Goal: Feedback & Contribution: Contribute content

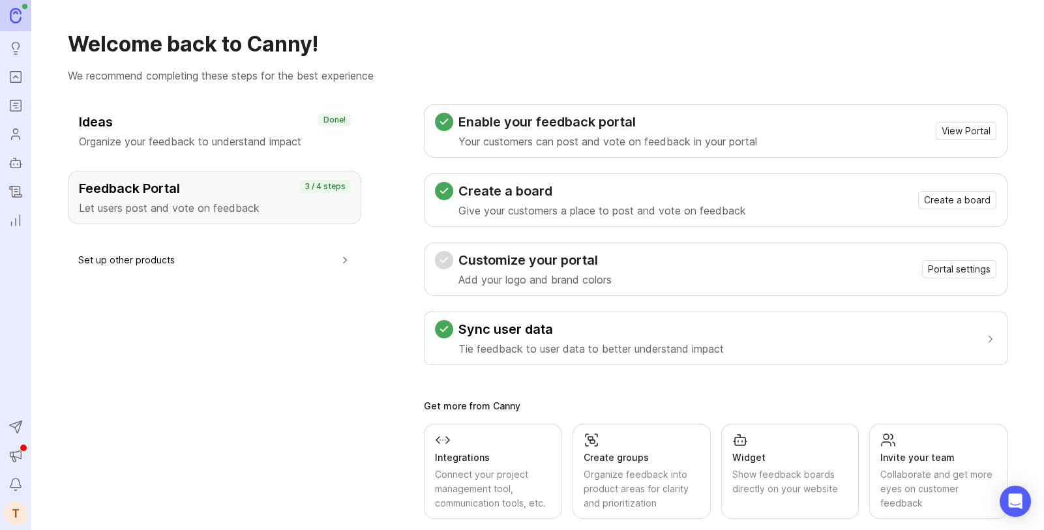
click at [117, 177] on div "Feedback Portal Let users post and vote on feedback 3 / 4 steps" at bounding box center [214, 197] width 293 height 53
click at [192, 201] on p "Let users post and vote on feedback" at bounding box center [214, 208] width 271 height 16
click at [23, 103] on icon "Roadmaps" at bounding box center [15, 106] width 14 height 16
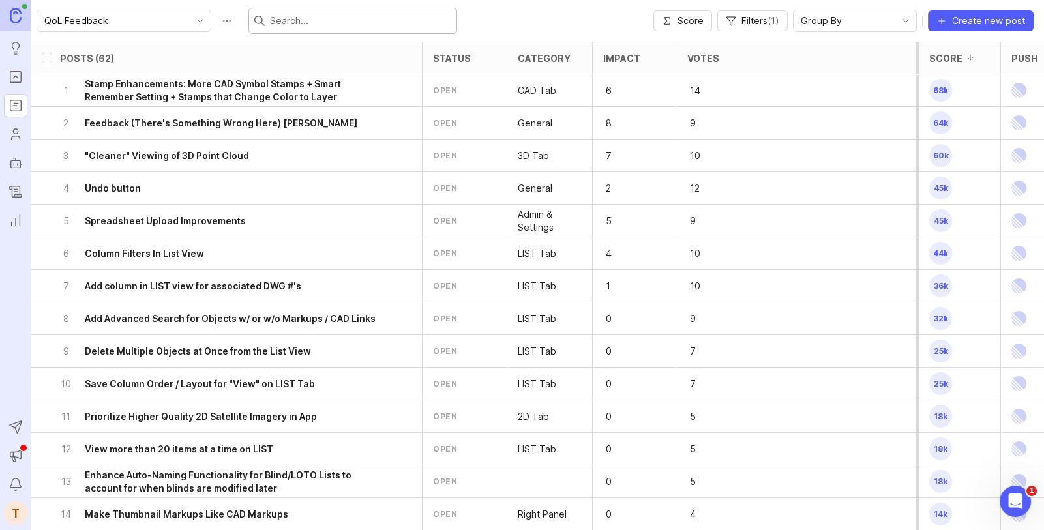
click at [270, 16] on input "text" at bounding box center [360, 21] width 181 height 14
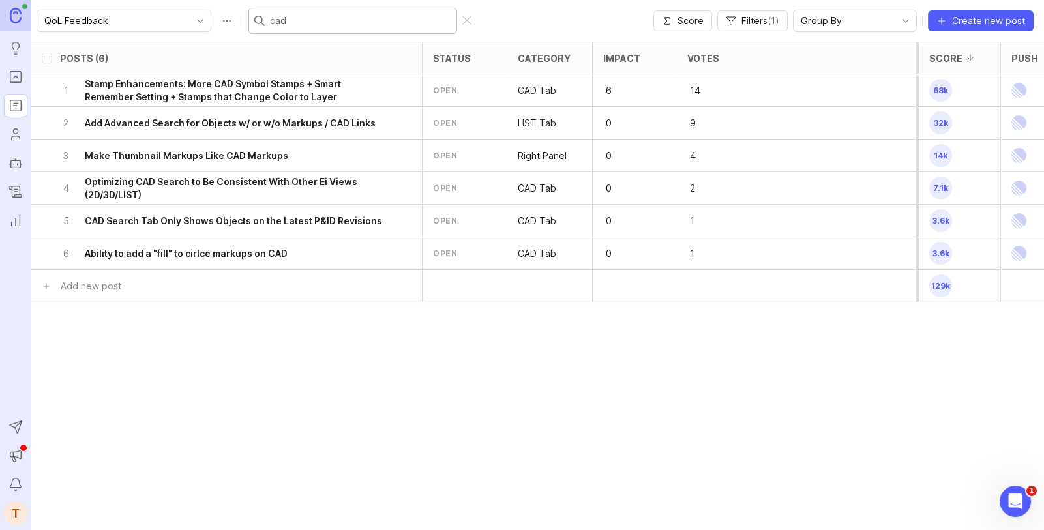
type input "cad"
click at [197, 228] on div "5 CAD Search Tab Only Shows Objects on the Latest P&ID Revisions" at bounding box center [222, 221] width 325 height 32
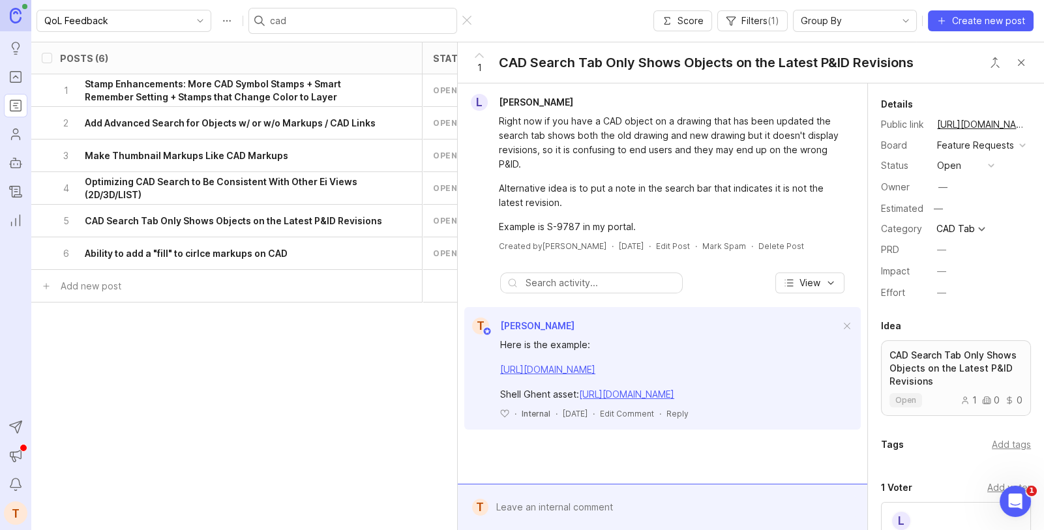
scroll to position [248, 0]
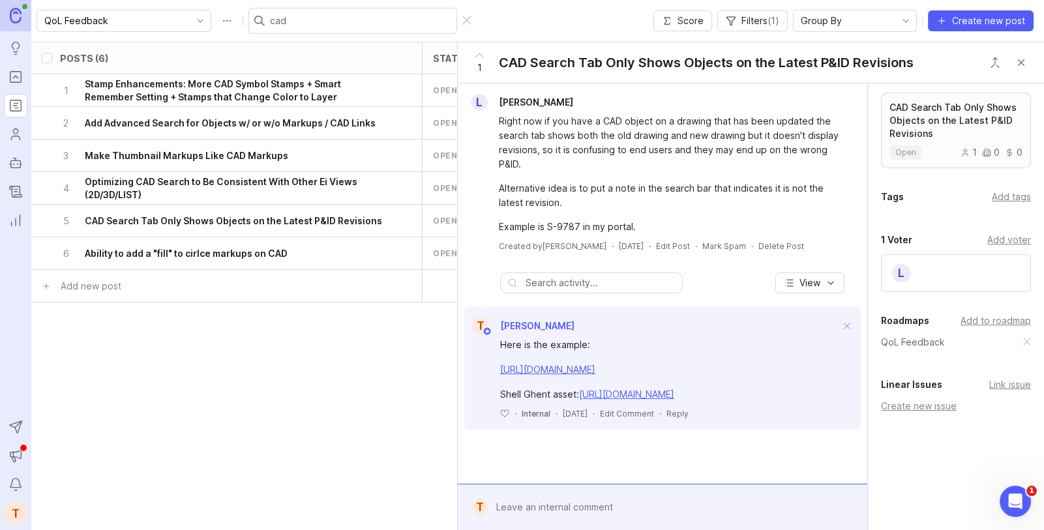
click at [1002, 387] on div "Link issue" at bounding box center [1010, 384] width 42 height 14
type input "CAD Search Tab"
click at [1019, 66] on button "Close button" at bounding box center [1021, 63] width 26 height 26
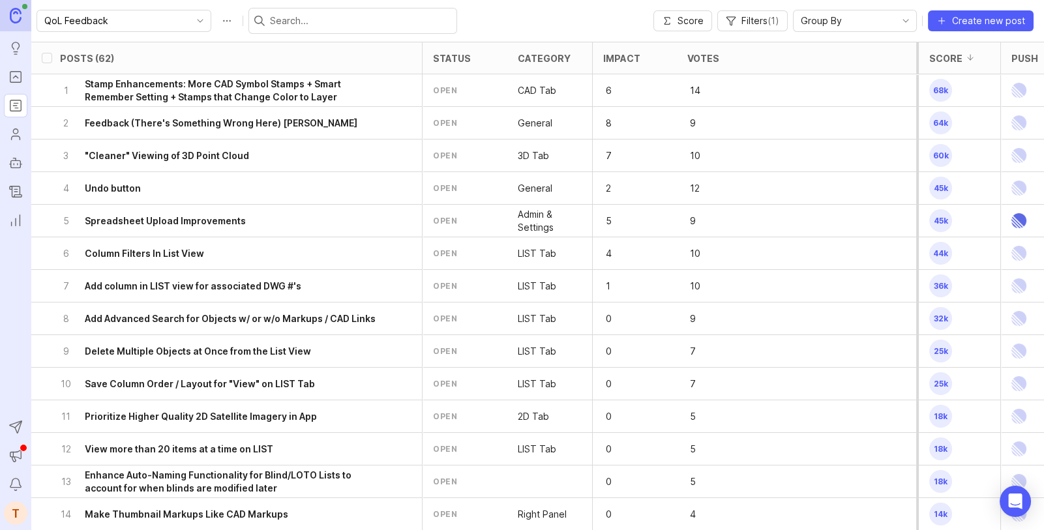
click at [289, 21] on input "text" at bounding box center [360, 21] width 181 height 14
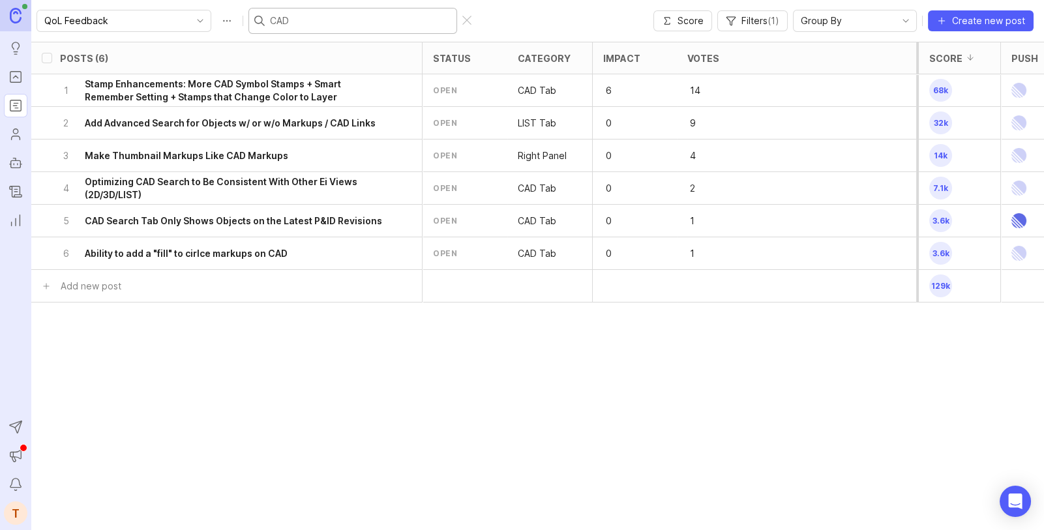
type input "CAD"
click at [1017, 222] on img at bounding box center [1018, 221] width 15 height 32
click at [1022, 495] on icon "Open Intercom Messenger" at bounding box center [1013, 500] width 22 height 22
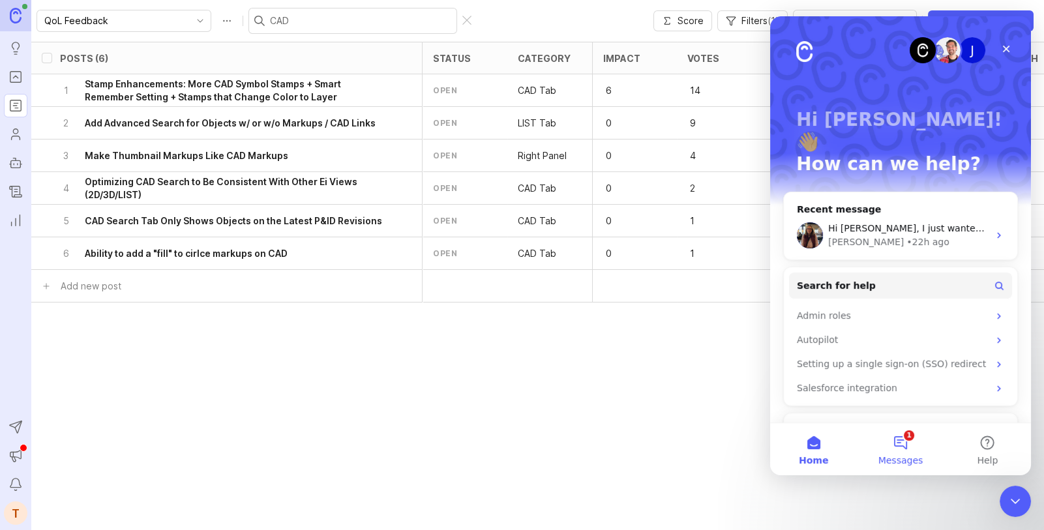
click at [901, 439] on button "1 Messages" at bounding box center [899, 449] width 87 height 52
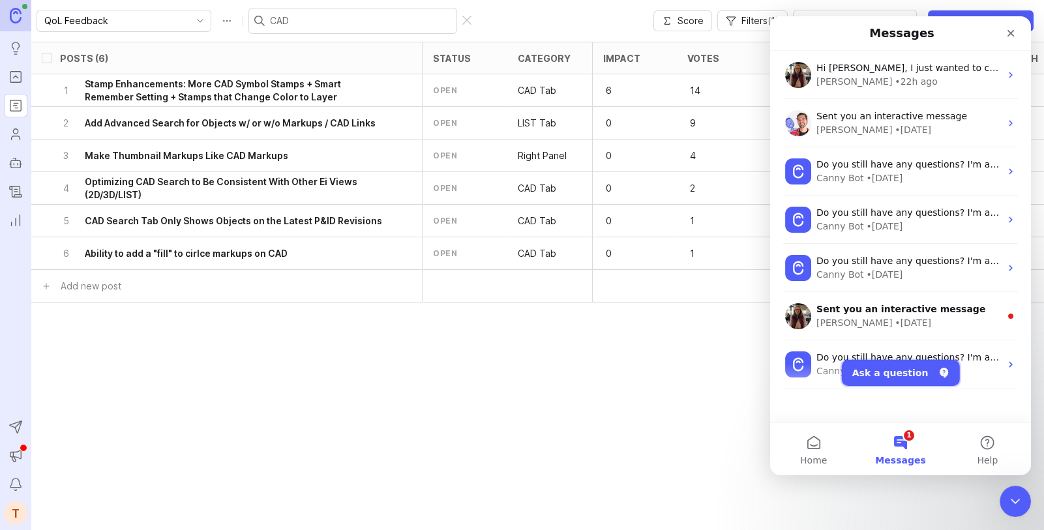
click at [909, 374] on button "Ask a question" at bounding box center [900, 373] width 118 height 26
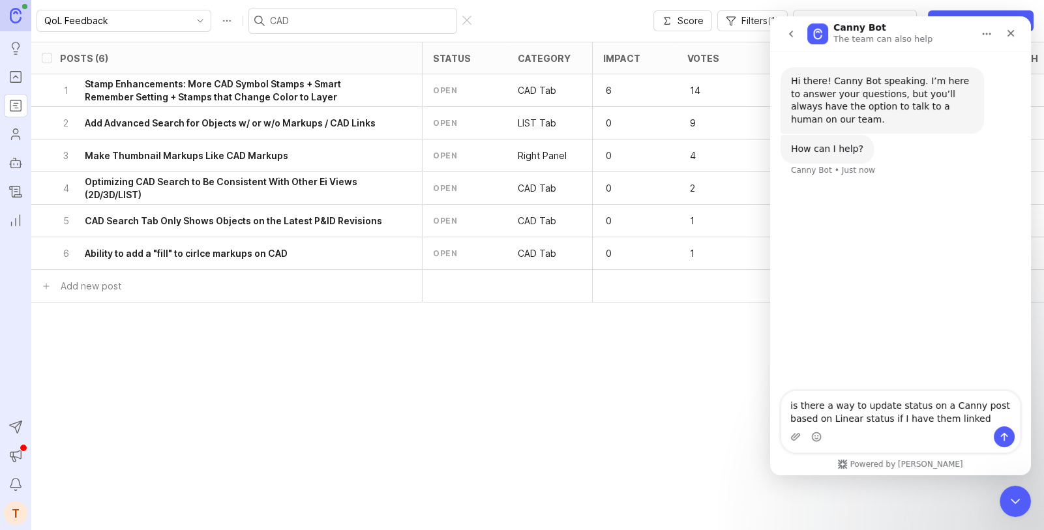
type textarea "is there a way to update status on a Canny post based on Linear status if I hav…"
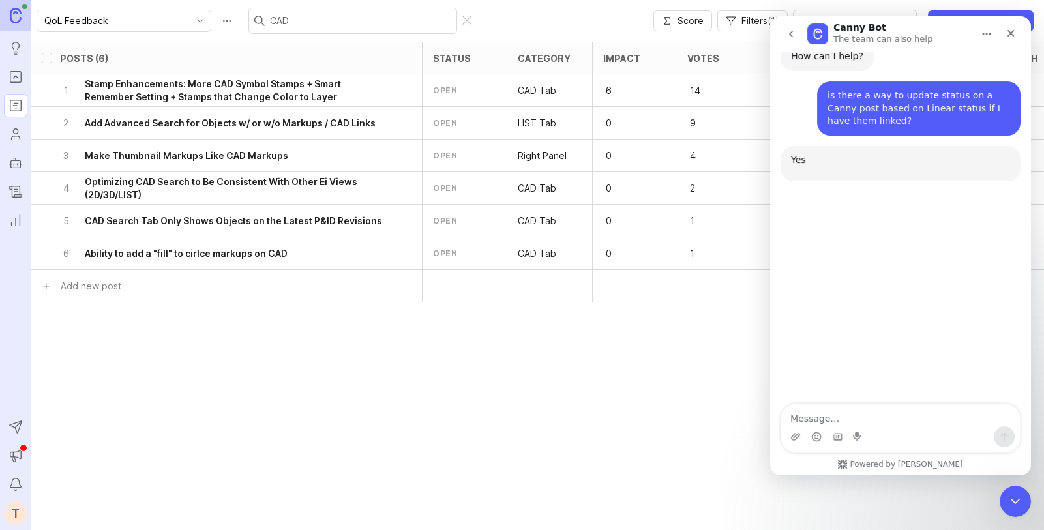
scroll to position [125, 0]
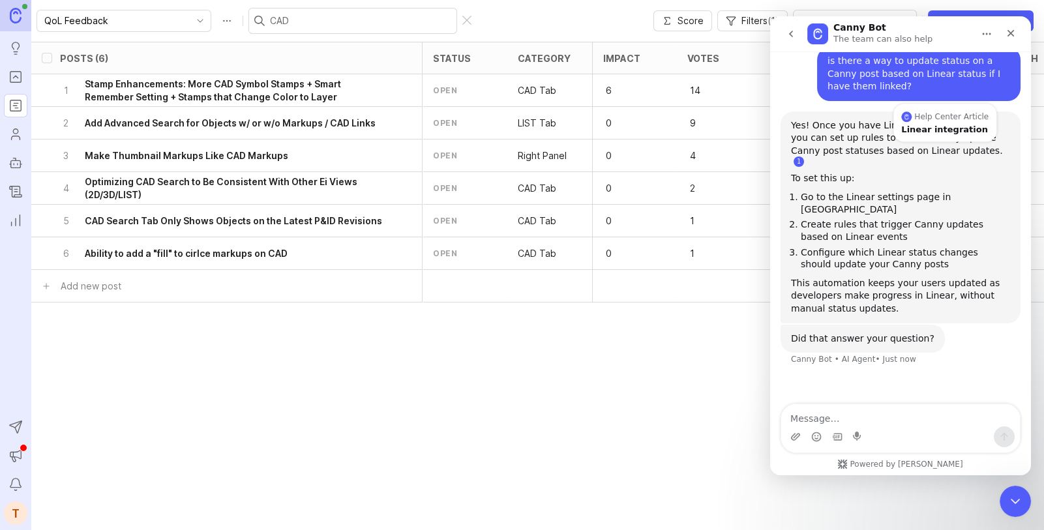
click at [804, 156] on link "Source reference 6005513:" at bounding box center [798, 161] width 10 height 10
click at [936, 132] on div "Linear integration" at bounding box center [944, 129] width 87 height 8
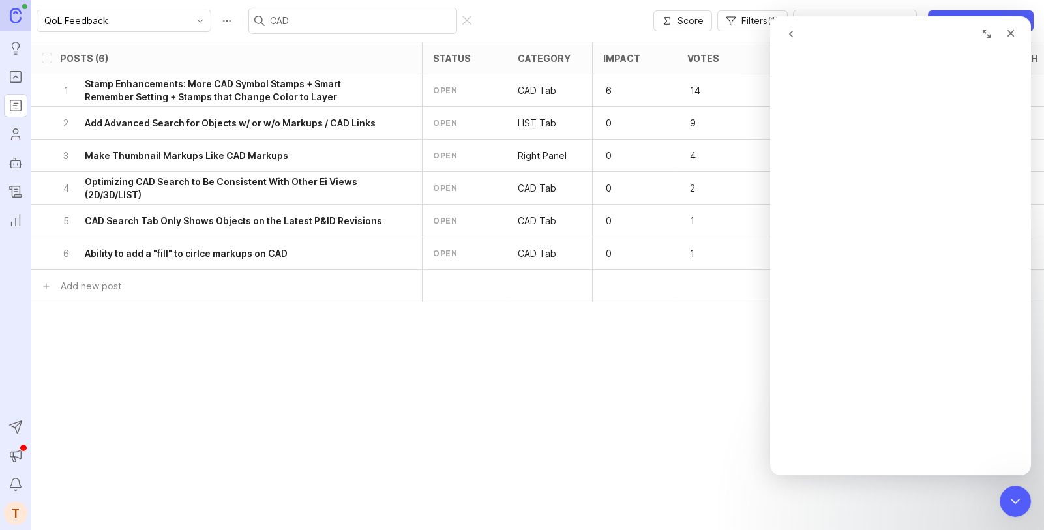
scroll to position [241, 0]
click at [10, 514] on div "T" at bounding box center [15, 512] width 23 height 23
click at [76, 476] on link "Settings" at bounding box center [100, 484] width 130 height 21
click at [1023, 489] on div "Close Intercom Messenger" at bounding box center [1012, 499] width 31 height 31
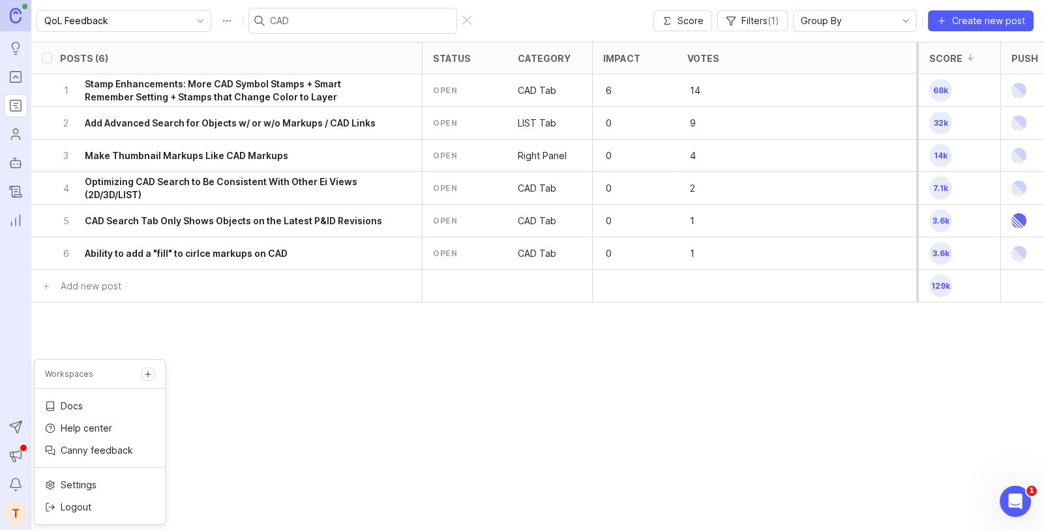
scroll to position [0, 0]
click at [1020, 221] on img at bounding box center [1018, 221] width 15 height 32
click at [270, 15] on input "CAD" at bounding box center [360, 21] width 181 height 14
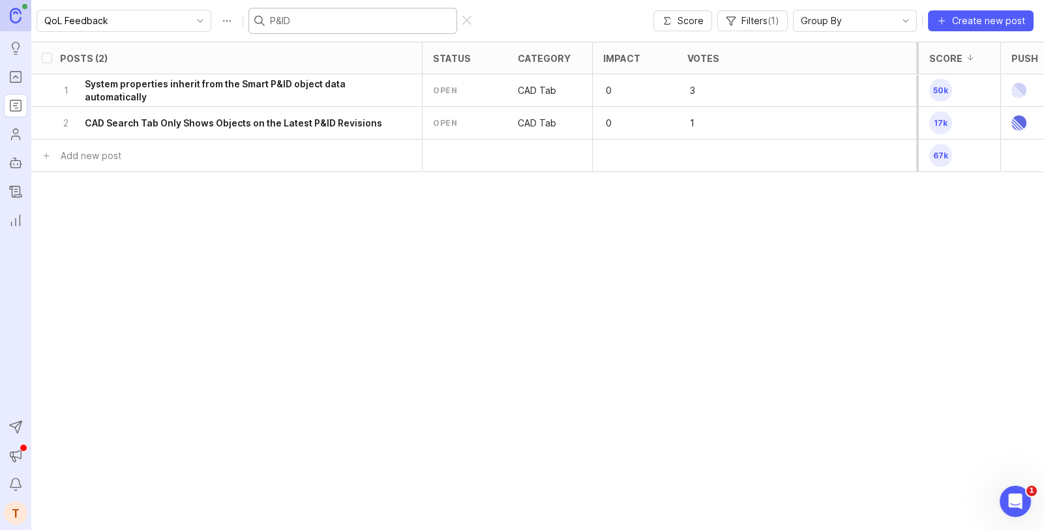
type input "P&ID"
click at [190, 20] on icon "toggle icon" at bounding box center [200, 21] width 21 height 10
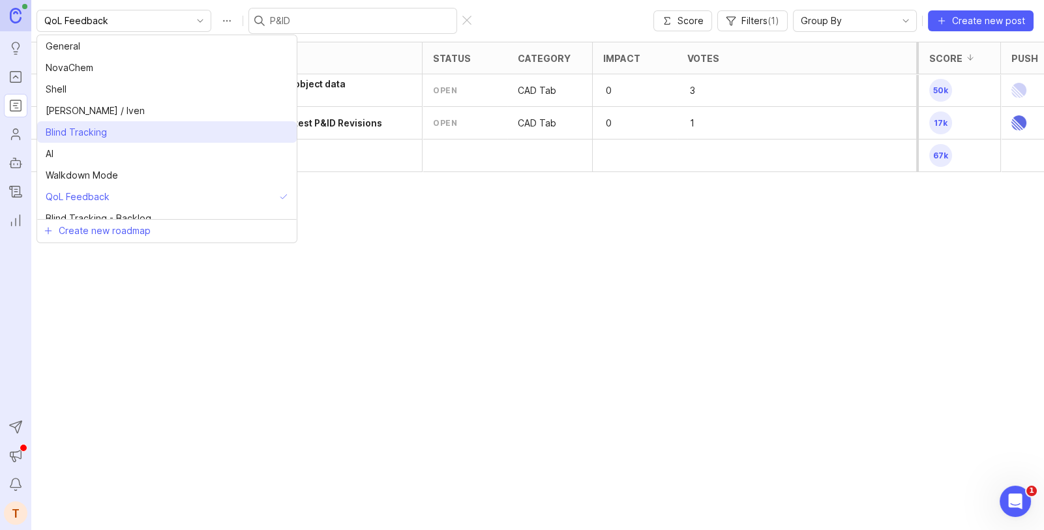
click at [110, 134] on span "Blind Tracking" at bounding box center [79, 132] width 66 height 14
type input "Blind Tracking"
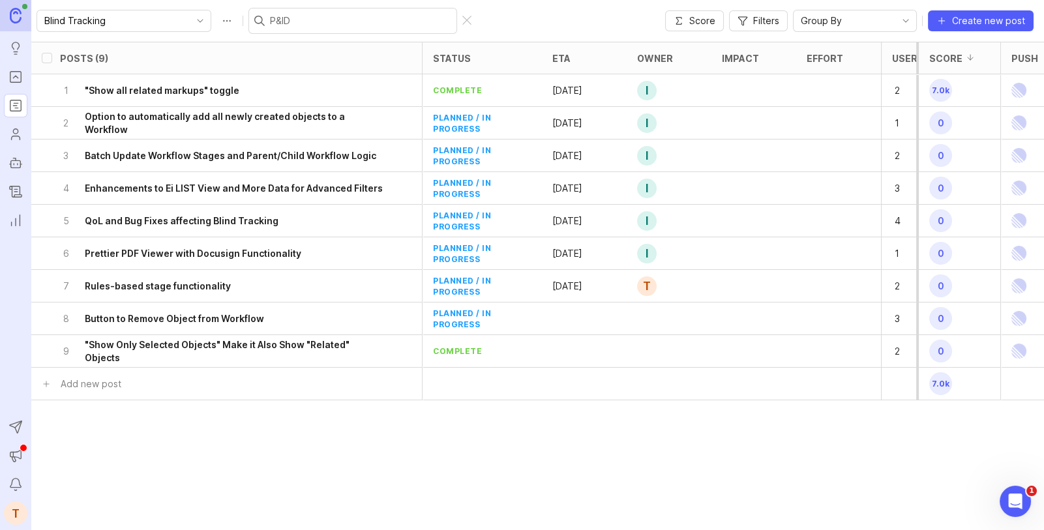
click at [462, 22] on div at bounding box center [466, 21] width 9 height 10
click at [342, 187] on h6 "Enhancements to Ei LIST View and More Data for Advanced Filters" at bounding box center [234, 188] width 298 height 13
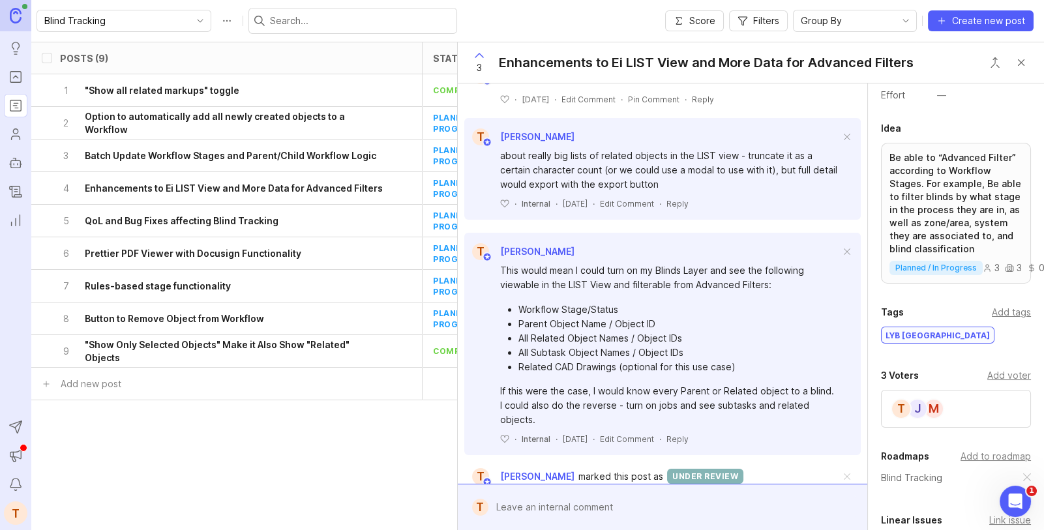
scroll to position [215, 0]
click at [1006, 373] on div "Add voter" at bounding box center [1009, 373] width 44 height 14
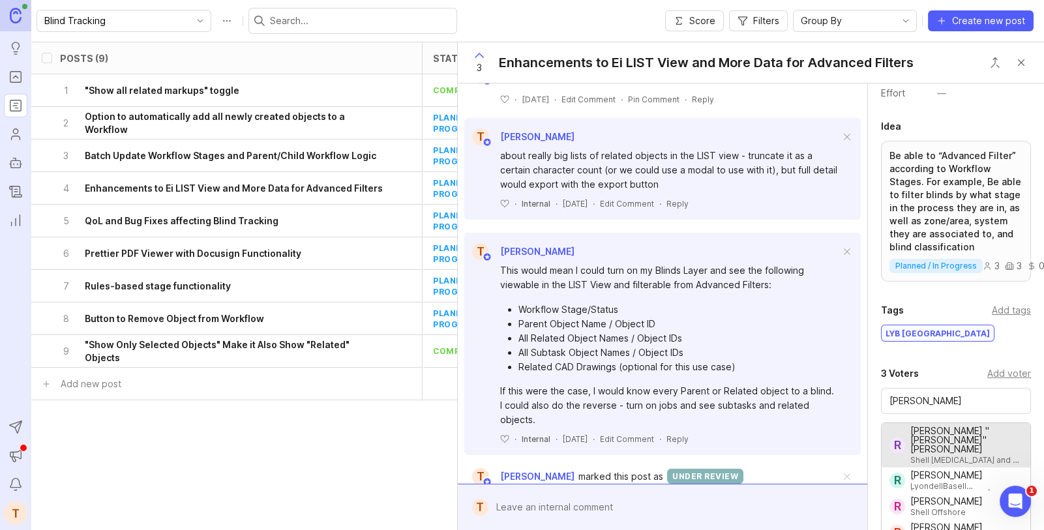
type input "Robert "Bobby" Enouen"
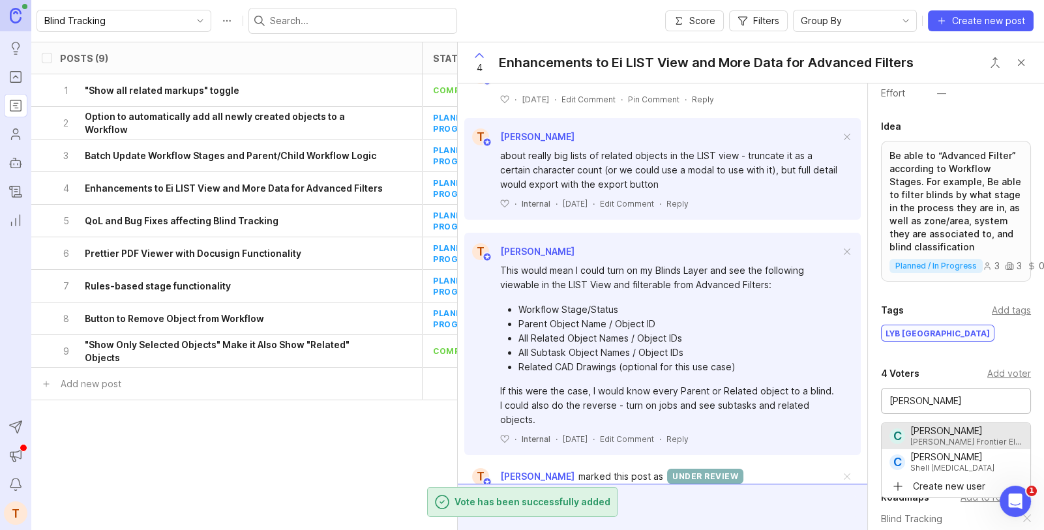
type input "Chris Call"
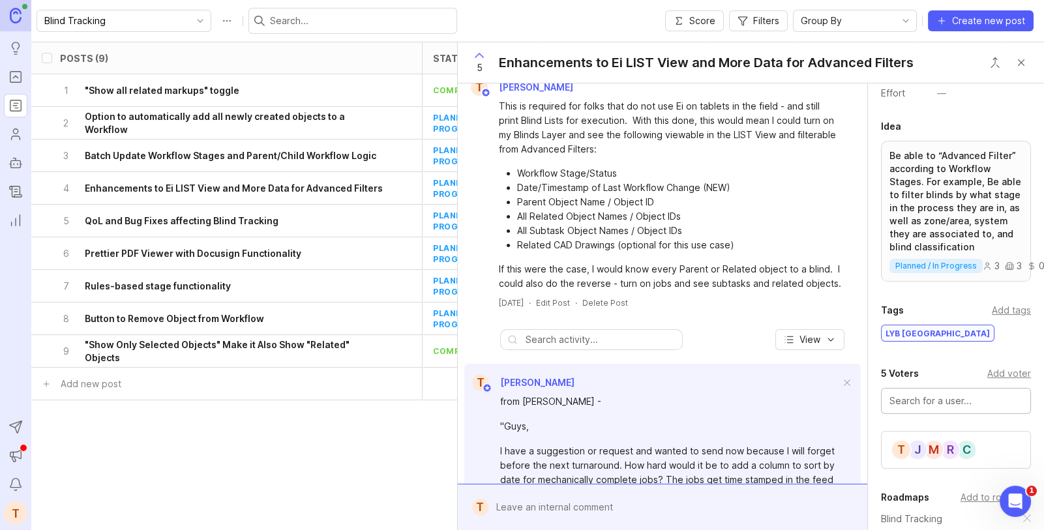
scroll to position [0, 0]
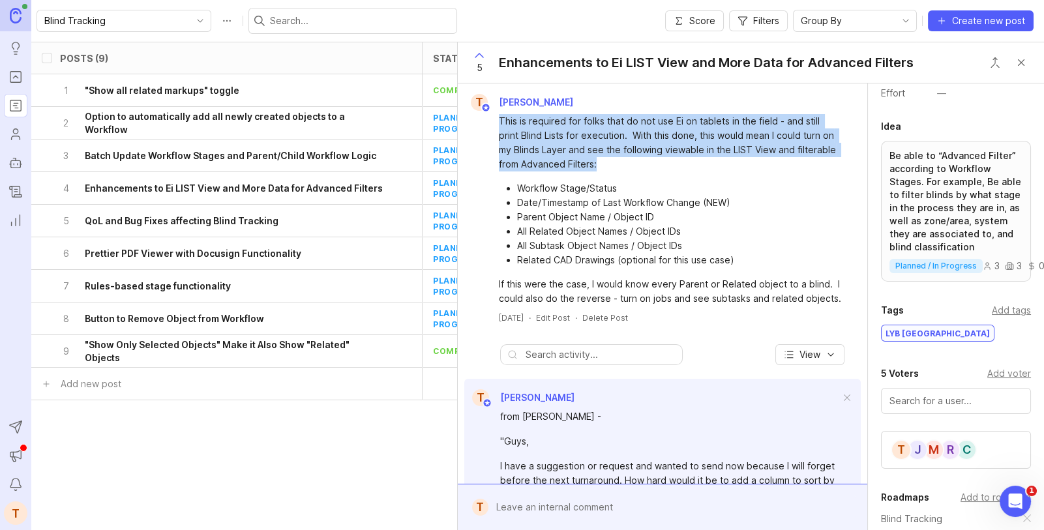
drag, startPoint x: 496, startPoint y: 118, endPoint x: 619, endPoint y: 160, distance: 129.4
click at [619, 160] on div "This is required for folks that do not use Ei on tablets in the field - and sti…" at bounding box center [662, 208] width 399 height 195
click at [592, 166] on div "This is required for folks that do not use Ei on tablets in the field - and sti…" at bounding box center [670, 142] width 342 height 57
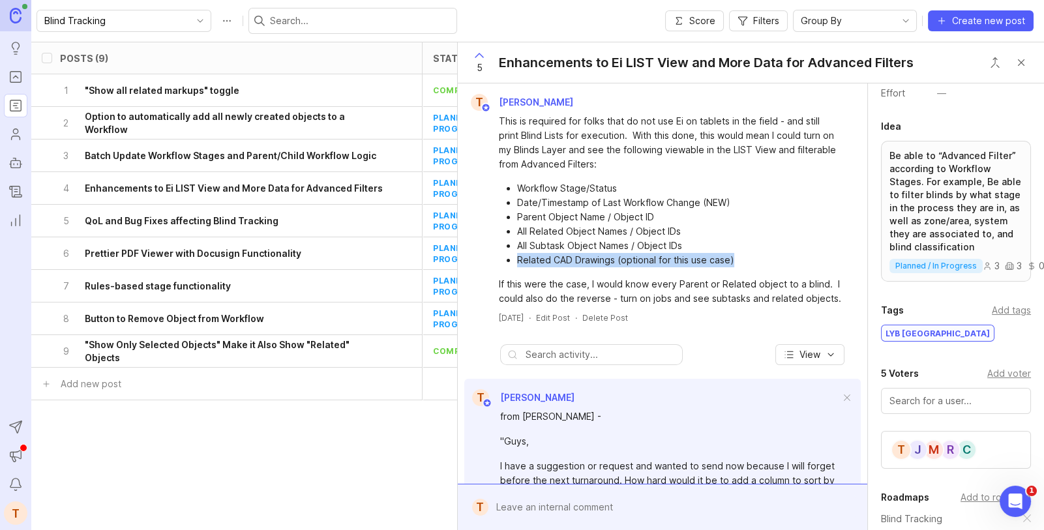
drag, startPoint x: 517, startPoint y: 258, endPoint x: 747, endPoint y: 256, distance: 230.1
click at [747, 256] on li "Related CAD Drawings (optional for this use case)" at bounding box center [679, 260] width 324 height 14
click at [102, 12] on div "Blind Tracking" at bounding box center [113, 20] width 153 height 21
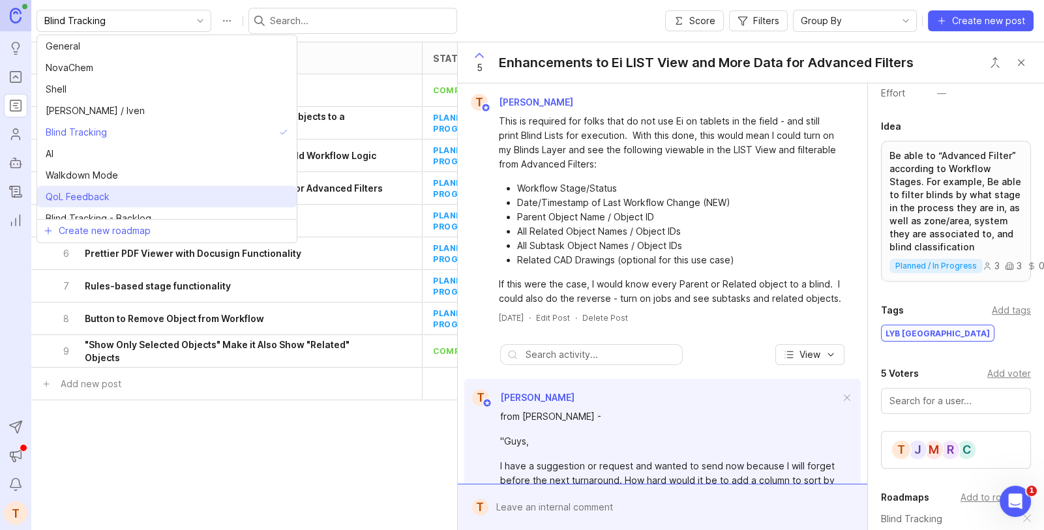
click at [101, 190] on span "QoL Feedback" at bounding box center [78, 197] width 64 height 14
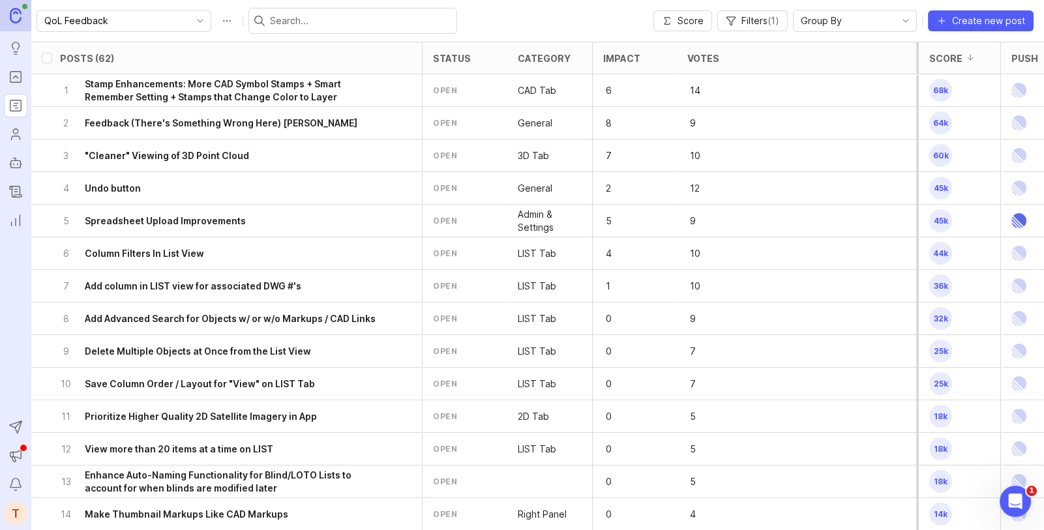
click at [281, 21] on input "text" at bounding box center [360, 21] width 181 height 14
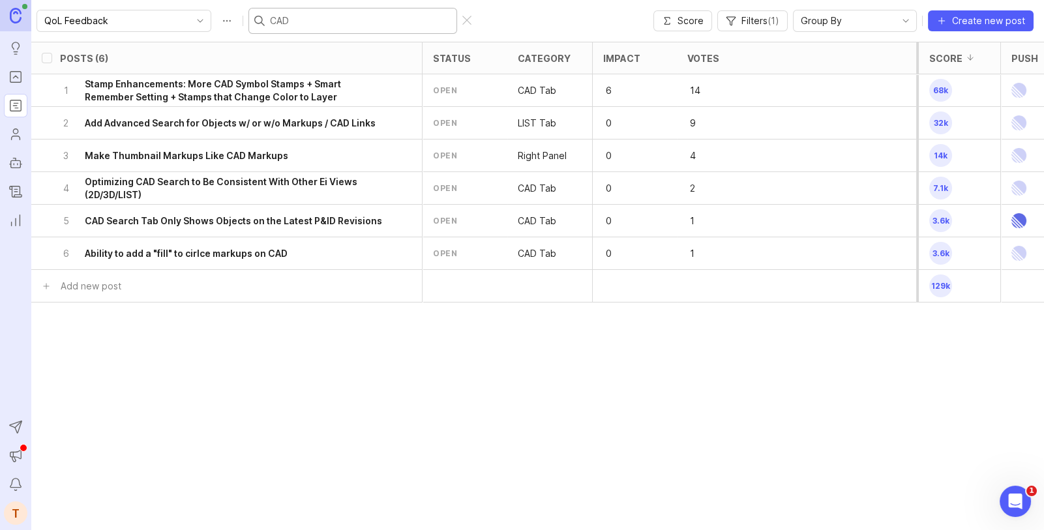
type input "CAD e"
checkbox input "true"
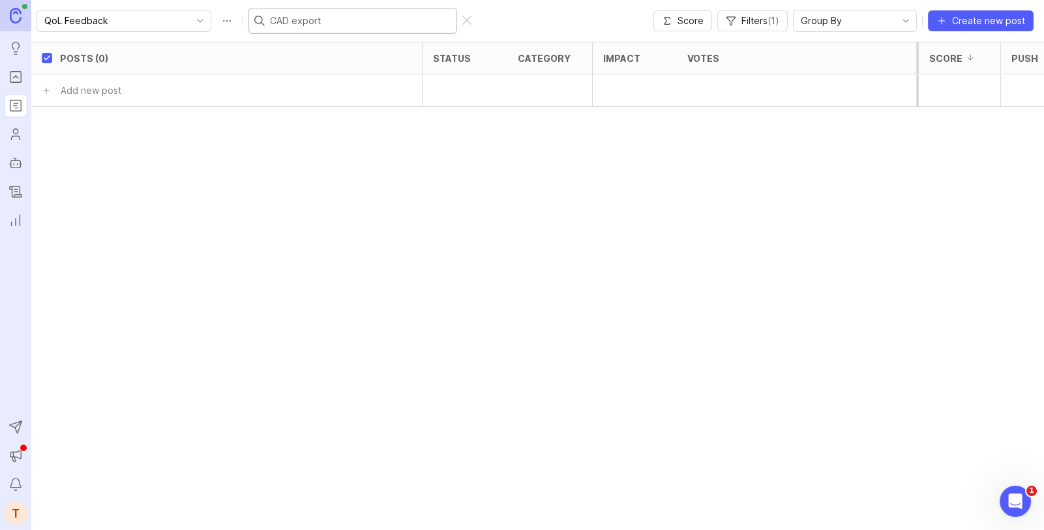
type input "export"
checkbox input "false"
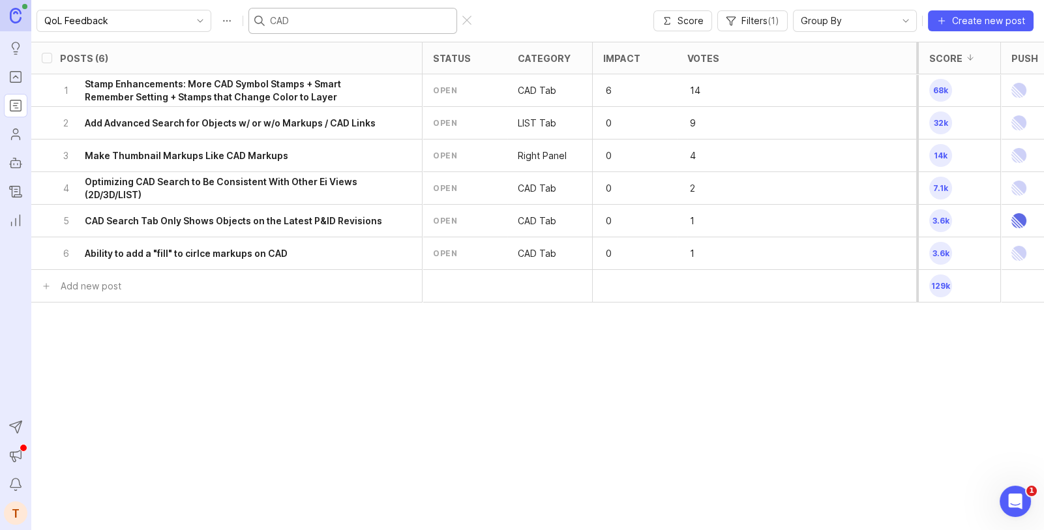
type input "CAD e"
checkbox input "true"
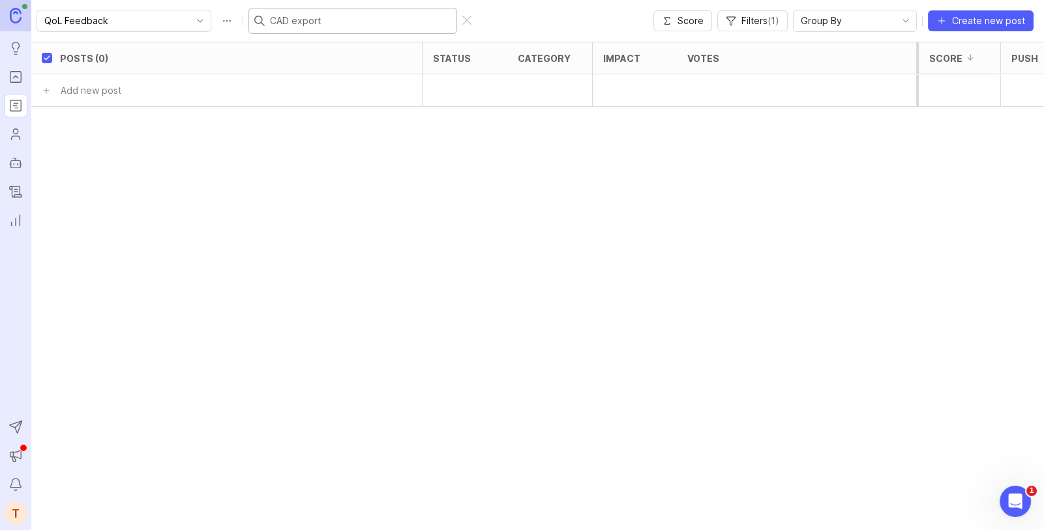
type input "CAD export"
click at [19, 105] on icon "Roadmaps" at bounding box center [15, 106] width 14 height 16
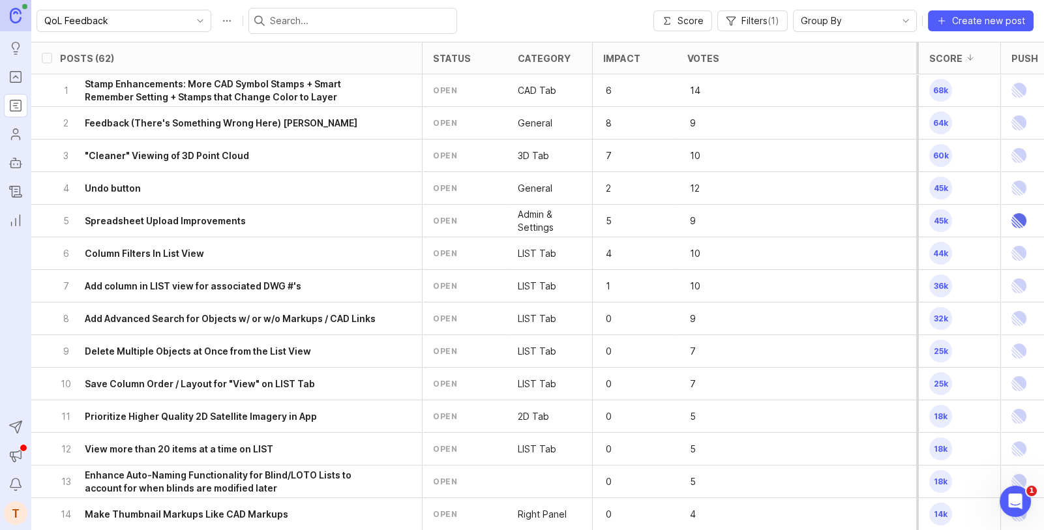
click at [20, 78] on icon "Portal" at bounding box center [15, 77] width 14 height 16
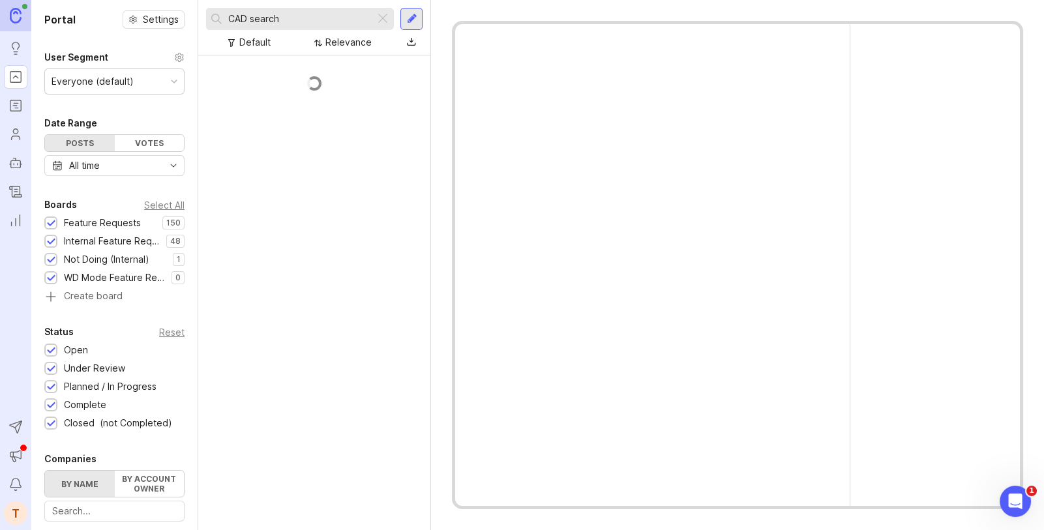
click at [276, 23] on input "CAD search" at bounding box center [298, 19] width 141 height 14
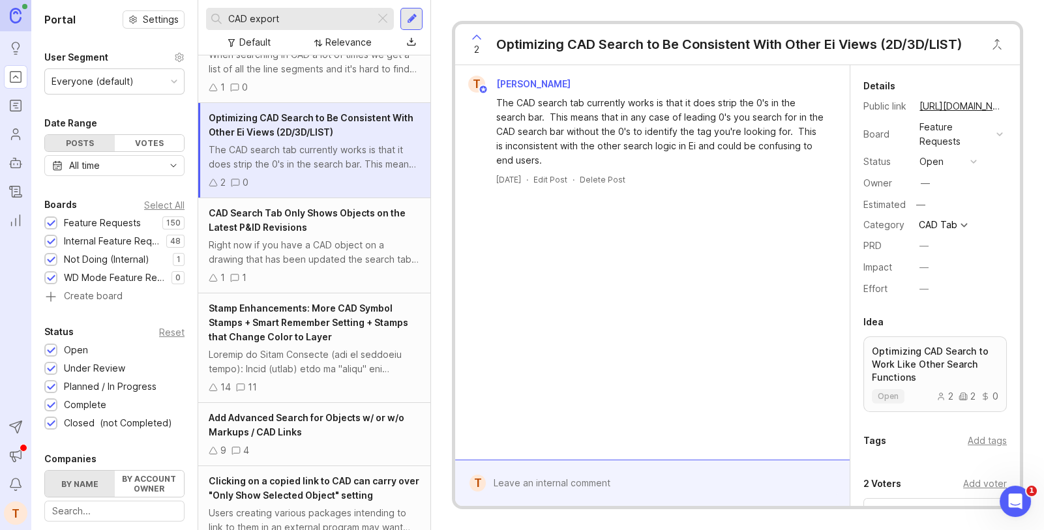
scroll to position [896, 0]
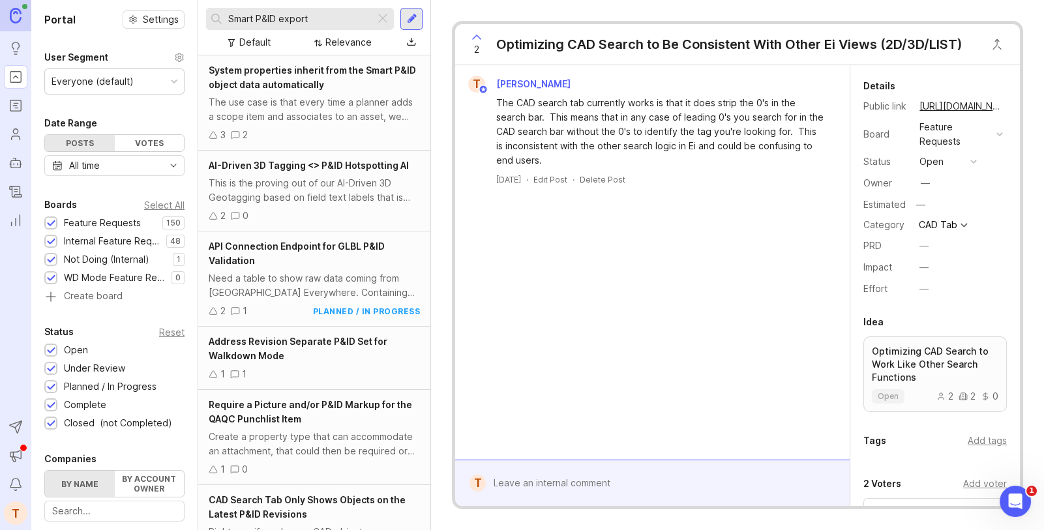
type input "Smart P&ID export"
click at [415, 22] on div at bounding box center [412, 19] width 10 height 12
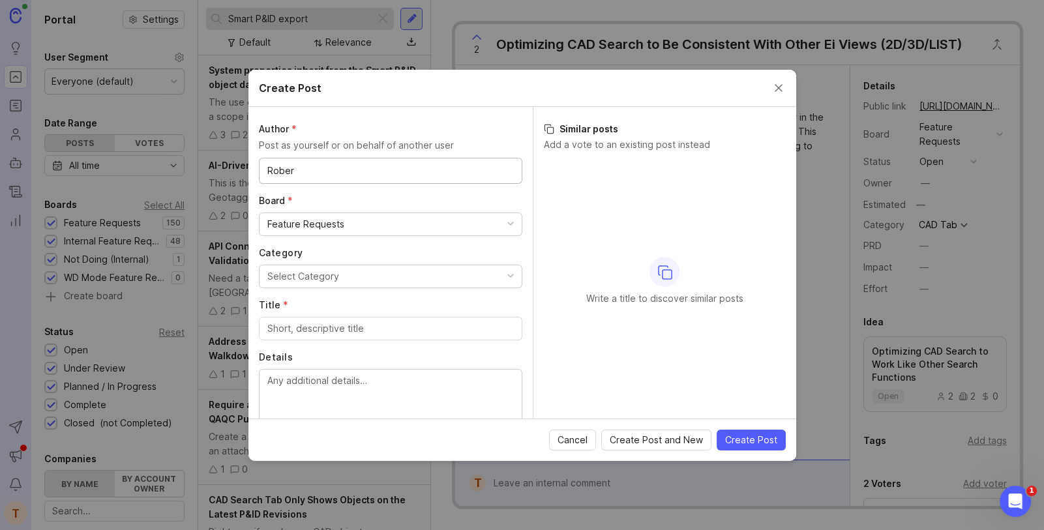
type input "Robert"
click at [386, 326] on input "Title *" at bounding box center [390, 328] width 246 height 14
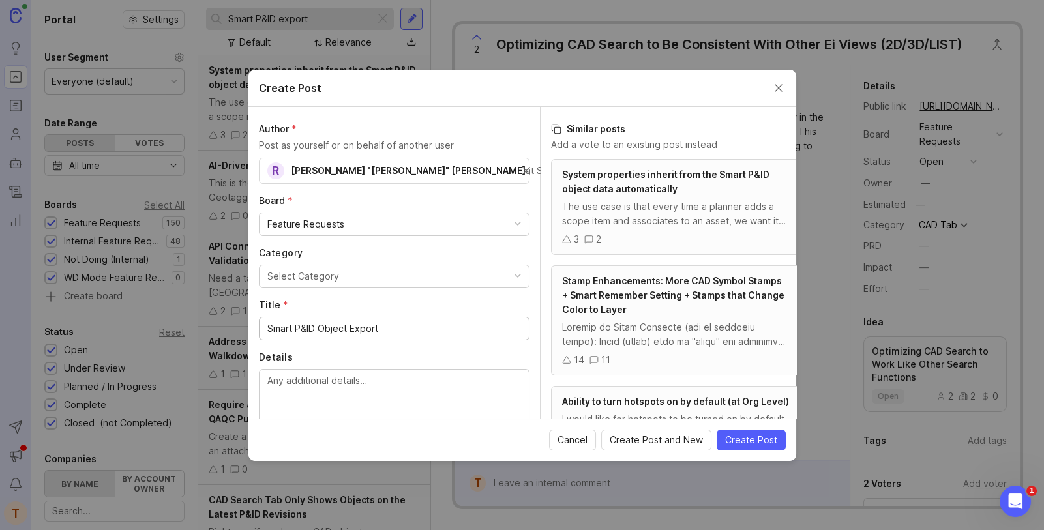
type input "Smart P&ID Object Export"
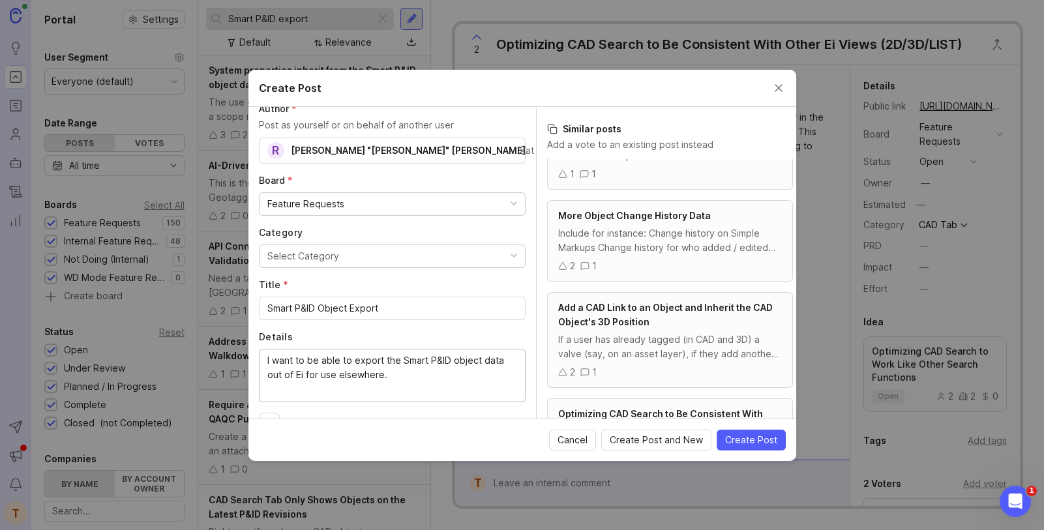
scroll to position [50, 0]
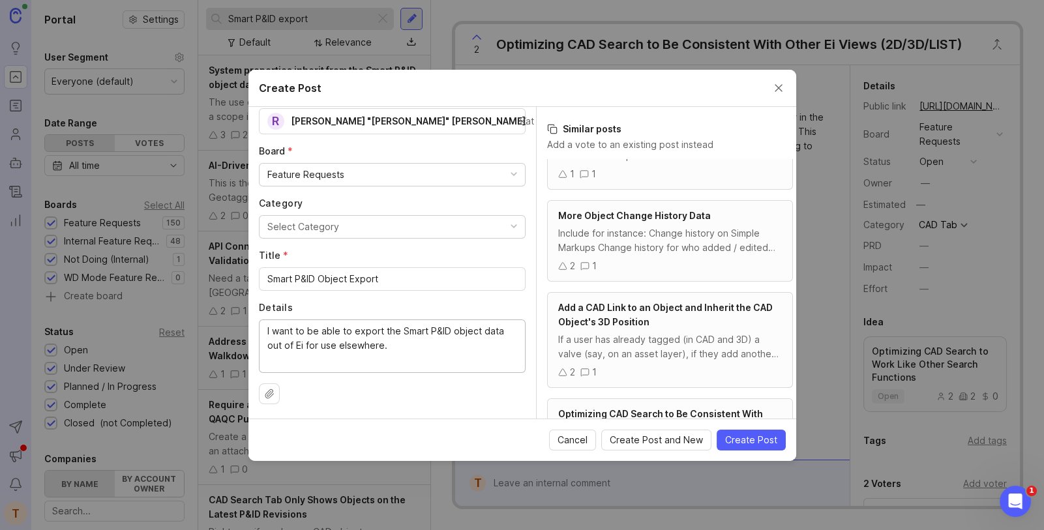
type textarea "I want to be able to export the Smart P&ID object data out of Ei for use elsewh…"
click at [405, 230] on button "Select Category" at bounding box center [392, 226] width 267 height 23
click at [753, 435] on span "Create Post" at bounding box center [751, 439] width 52 height 13
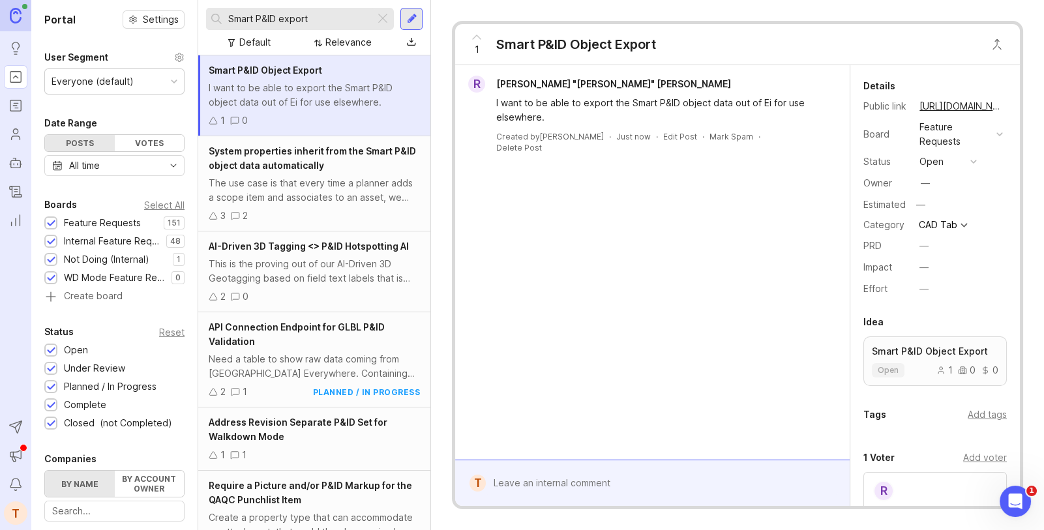
click at [982, 452] on div "Add voter" at bounding box center [985, 457] width 44 height 14
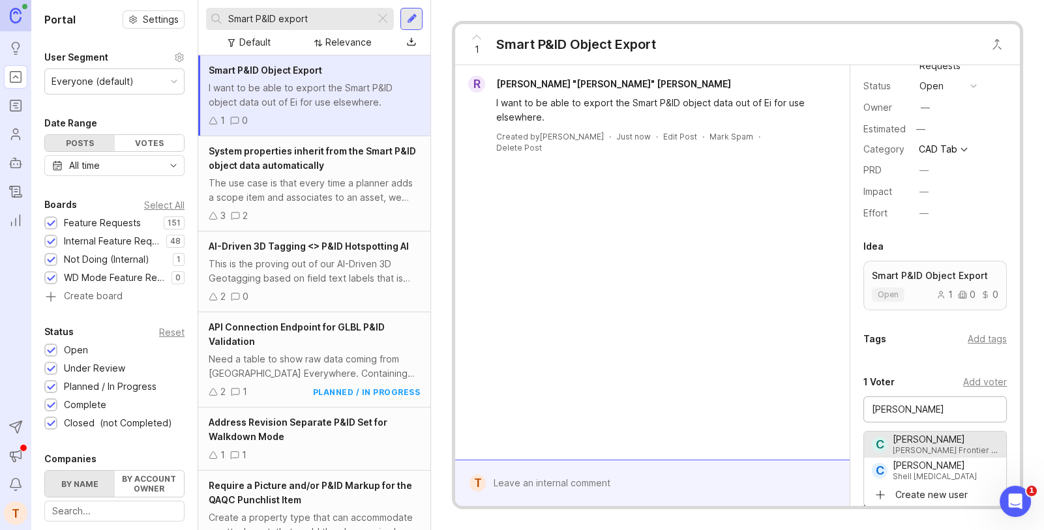
scroll to position [76, 0]
type input "Chris Call"
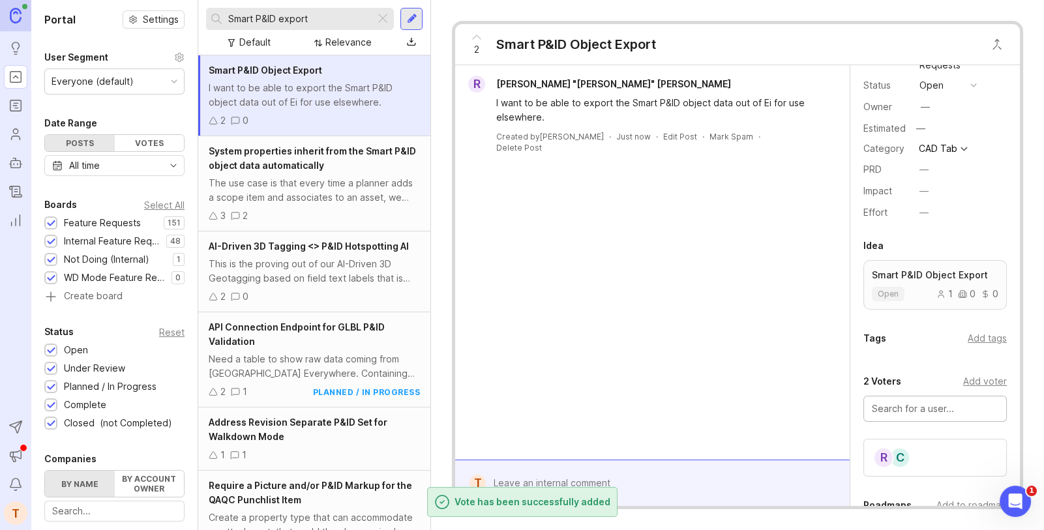
click at [606, 479] on div at bounding box center [662, 483] width 352 height 25
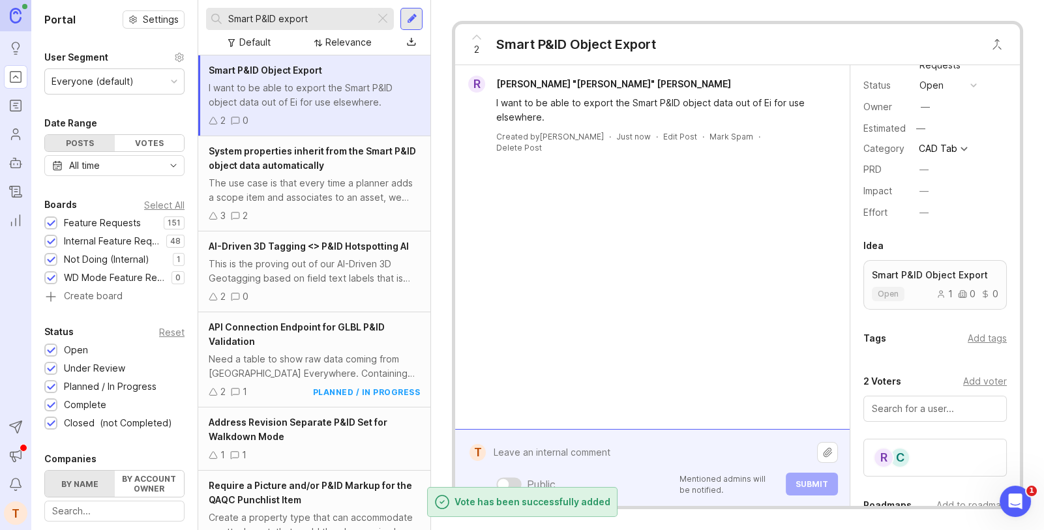
paste textarea "https://metabase.env-int.com/question?org_name=Shell%20Offshore&map_name=Vito#e…"
type textarea "https://metabase.env-int.com/question?org_name=Shell%20Offshore&map_name=Vito#e…"
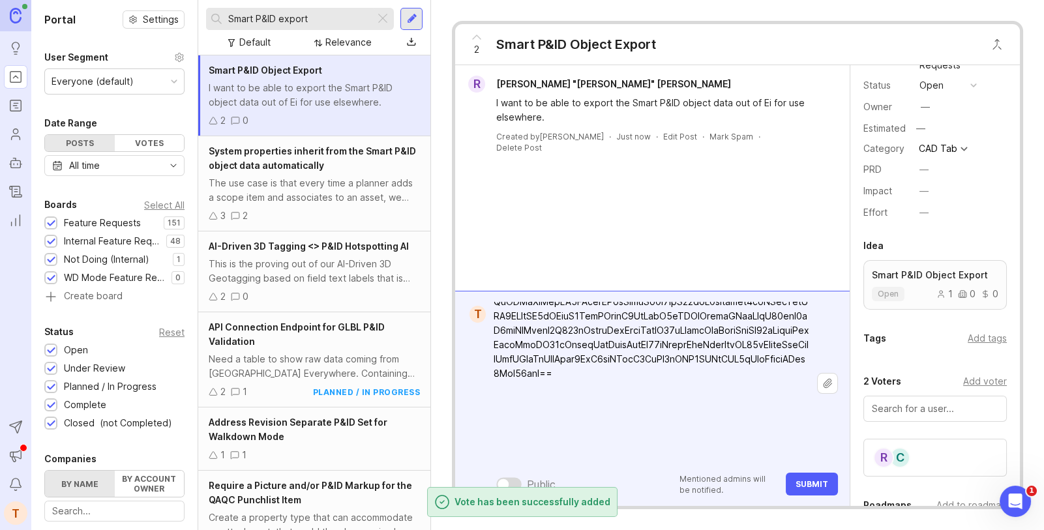
scroll to position [0, 0]
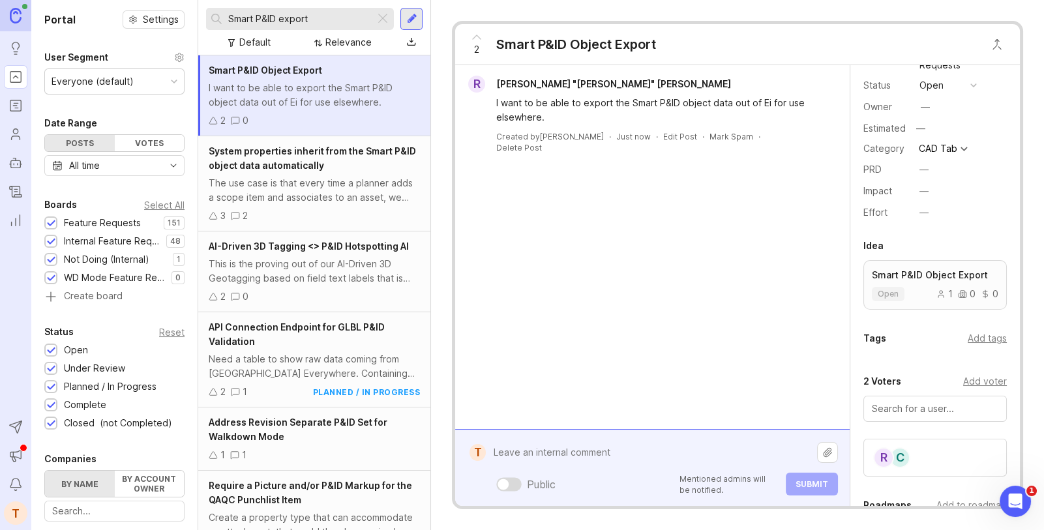
click at [718, 454] on textarea at bounding box center [651, 452] width 331 height 25
paste textarea "https://metabase.env-int.com/question/843-cad-dump-with-properties?org_name=Atl…"
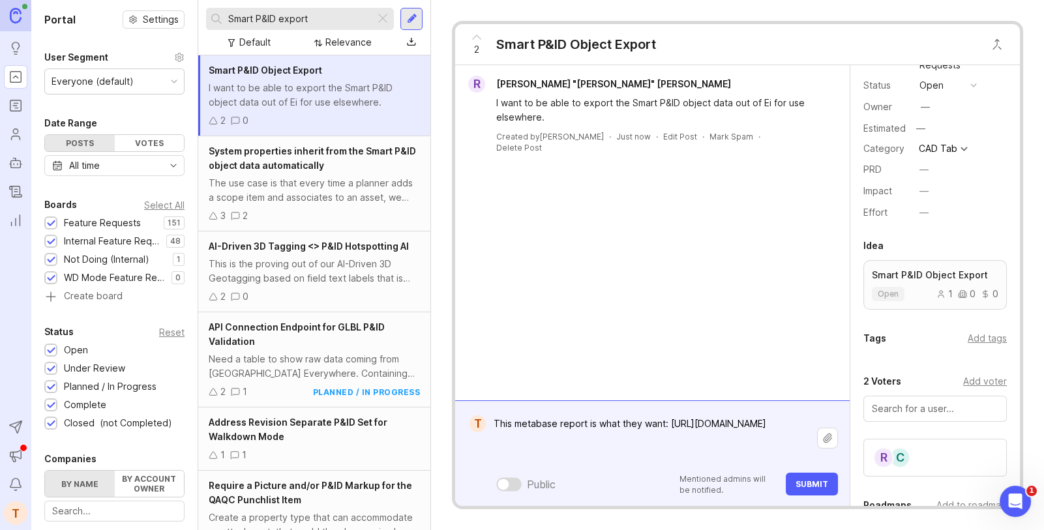
type textarea "This metabase report is what they want: https://metabase.env-int.com/question/8…"
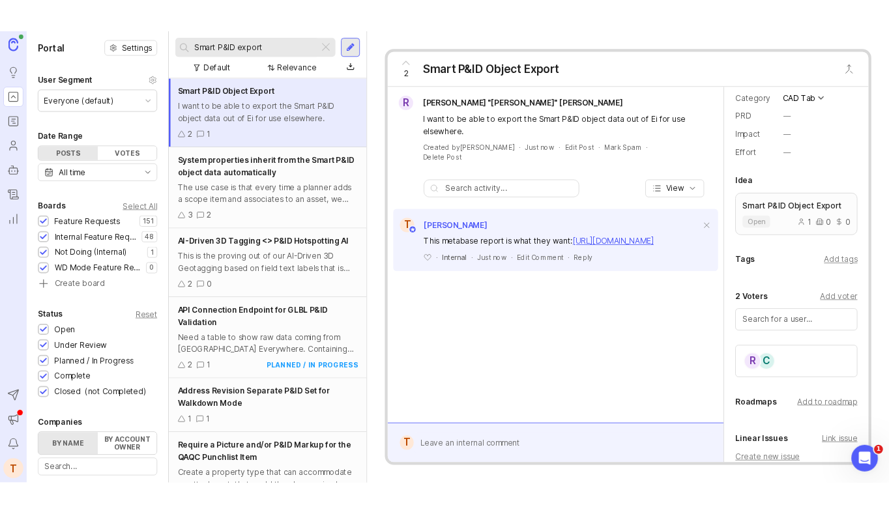
scroll to position [191, 0]
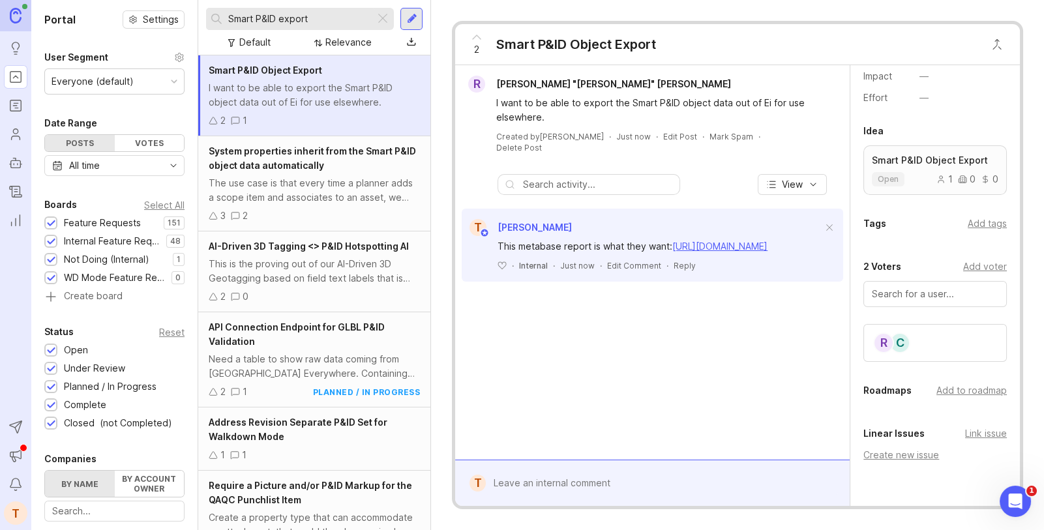
click at [972, 383] on div "Add to roadmap" at bounding box center [971, 390] width 70 height 14
type input "qol"
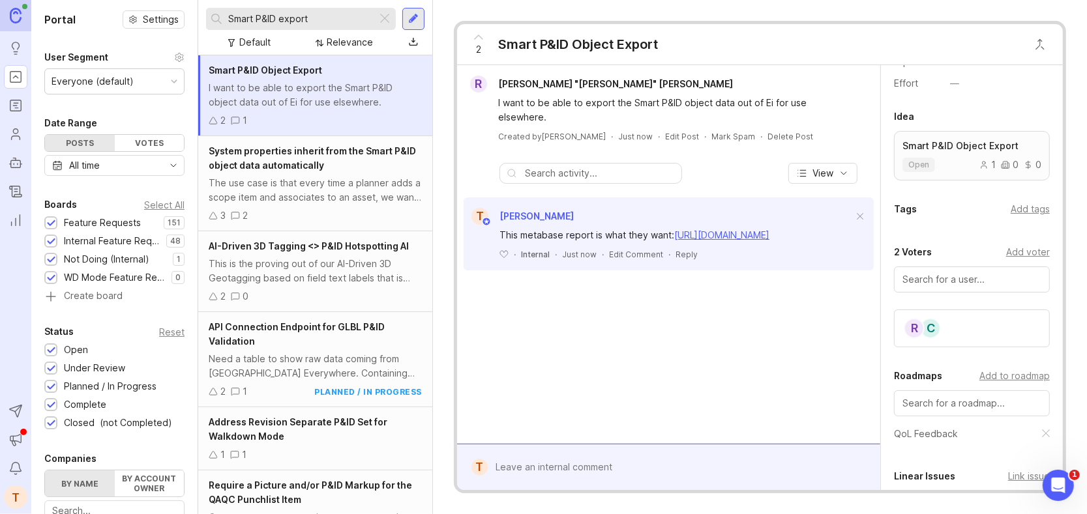
scroll to position [177, 0]
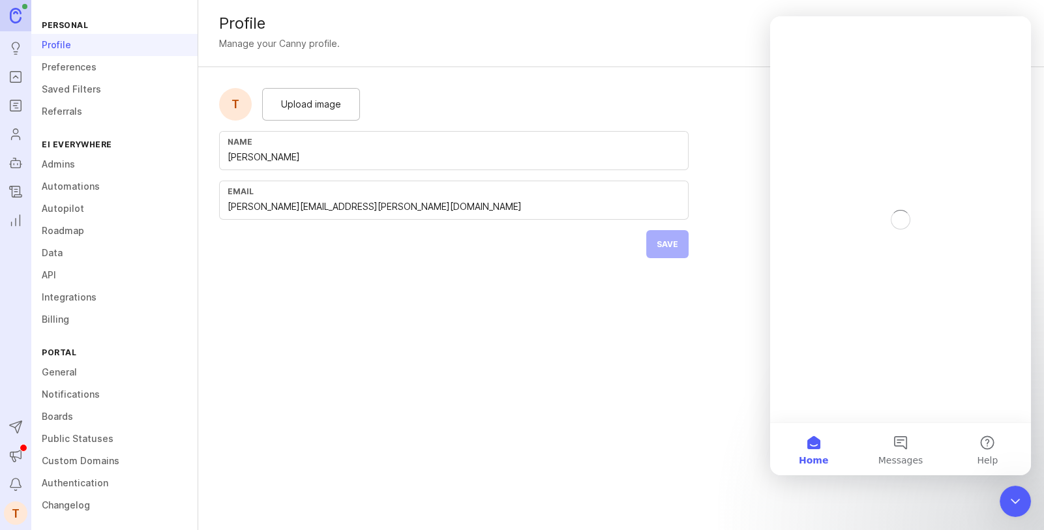
click at [78, 300] on link "Integrations" at bounding box center [114, 297] width 166 height 22
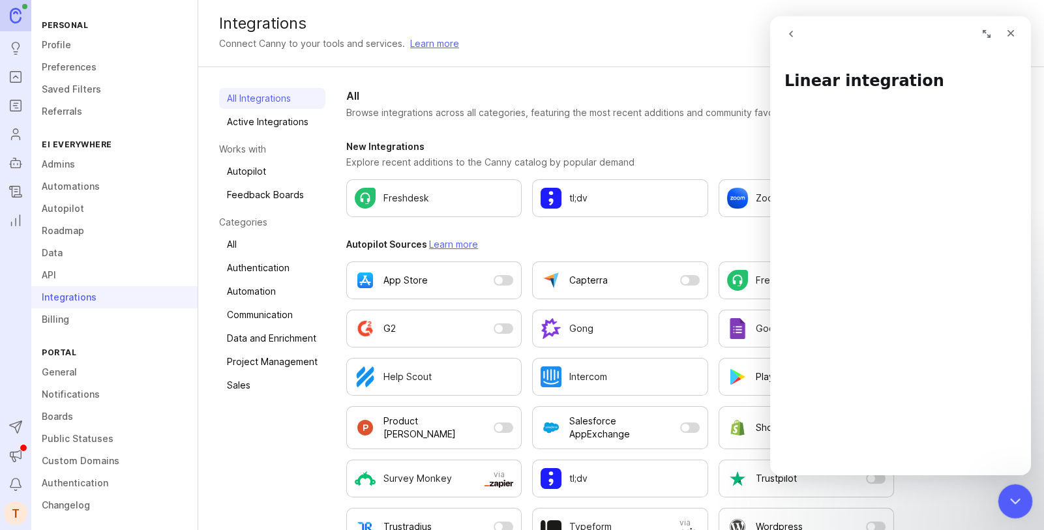
click at [1004, 509] on div "Close Intercom Messenger" at bounding box center [1012, 499] width 31 height 31
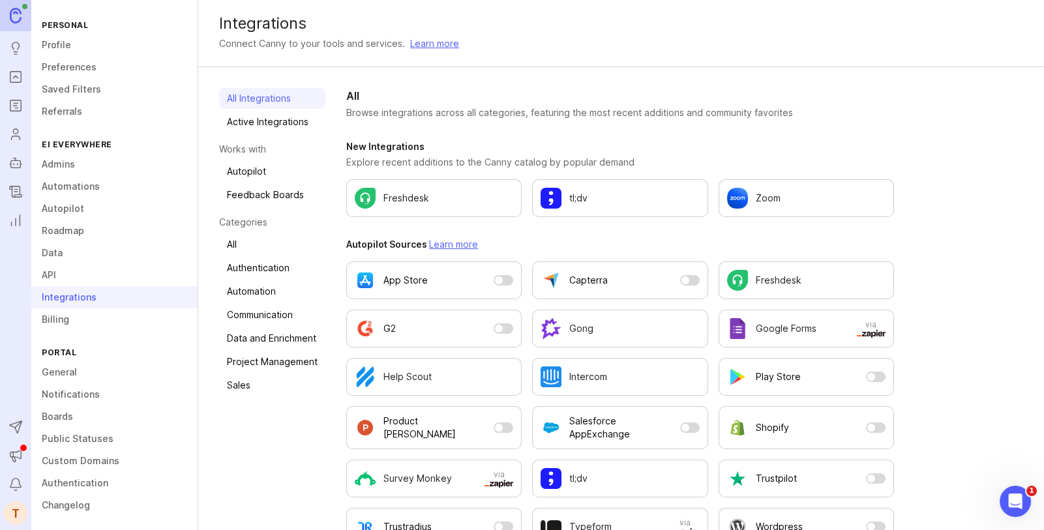
click at [295, 119] on link "Active Integrations" at bounding box center [272, 121] width 106 height 21
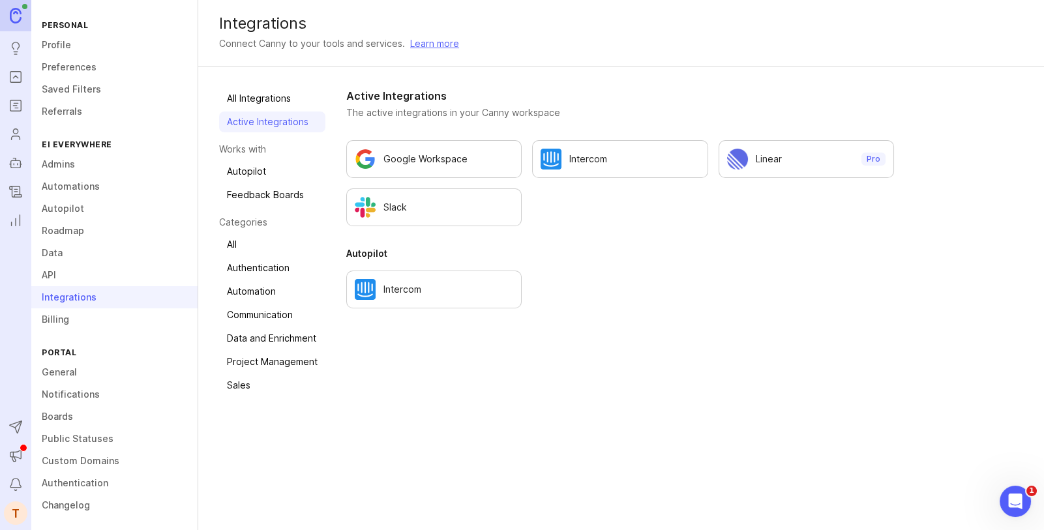
click at [813, 166] on div "Linear" at bounding box center [793, 159] width 132 height 21
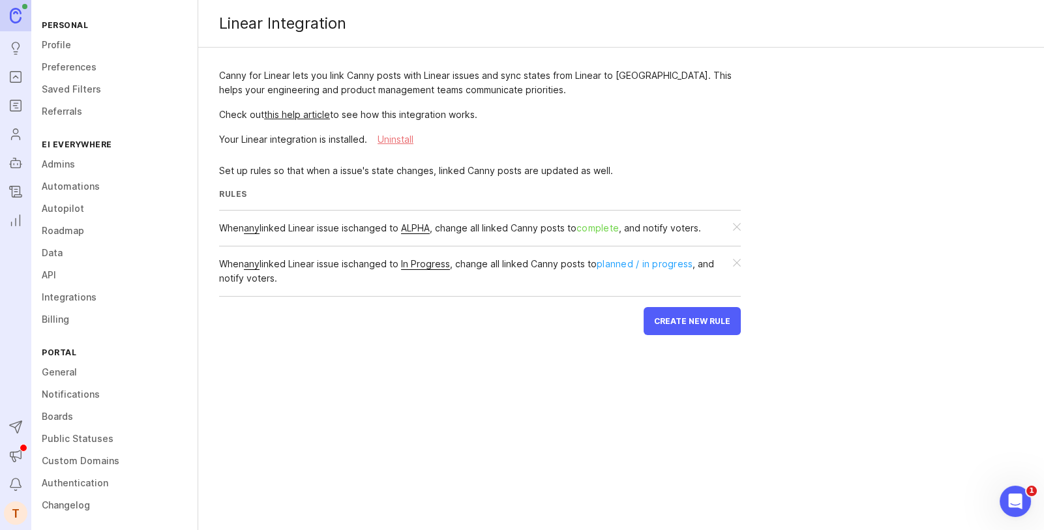
scroll to position [3, 0]
click at [101, 297] on link "Integrations" at bounding box center [114, 295] width 166 height 22
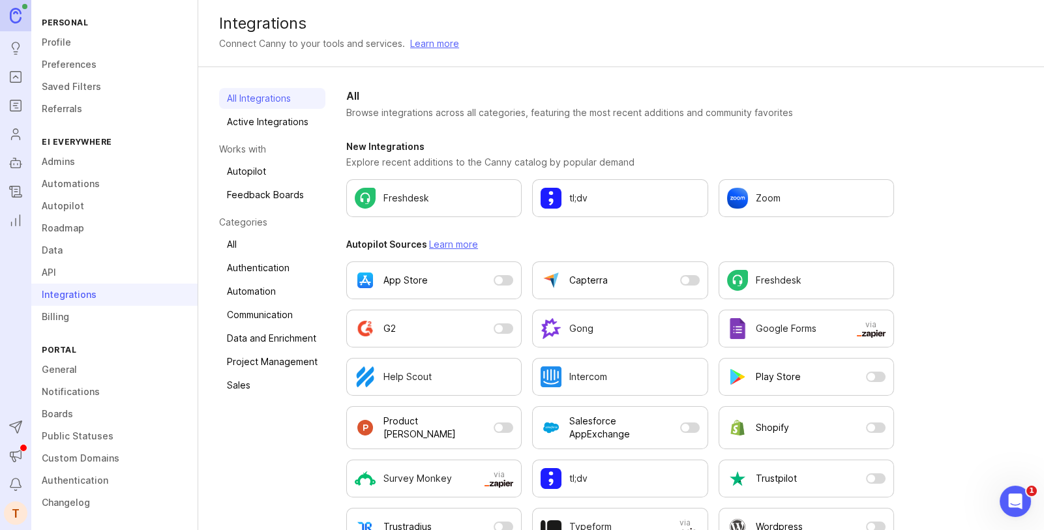
click at [89, 181] on link "Automations" at bounding box center [114, 184] width 166 height 22
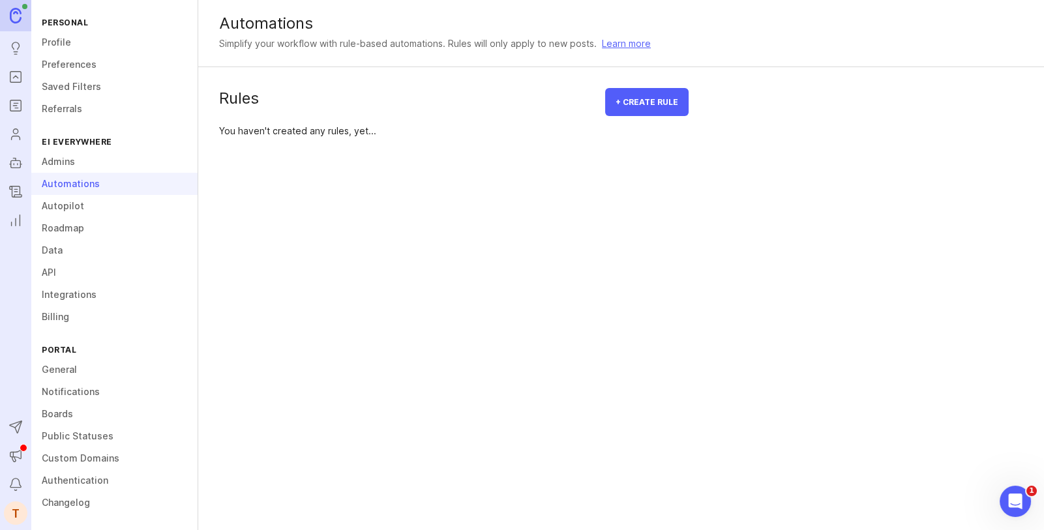
click at [656, 109] on button "+ Create rule" at bounding box center [646, 102] width 83 height 28
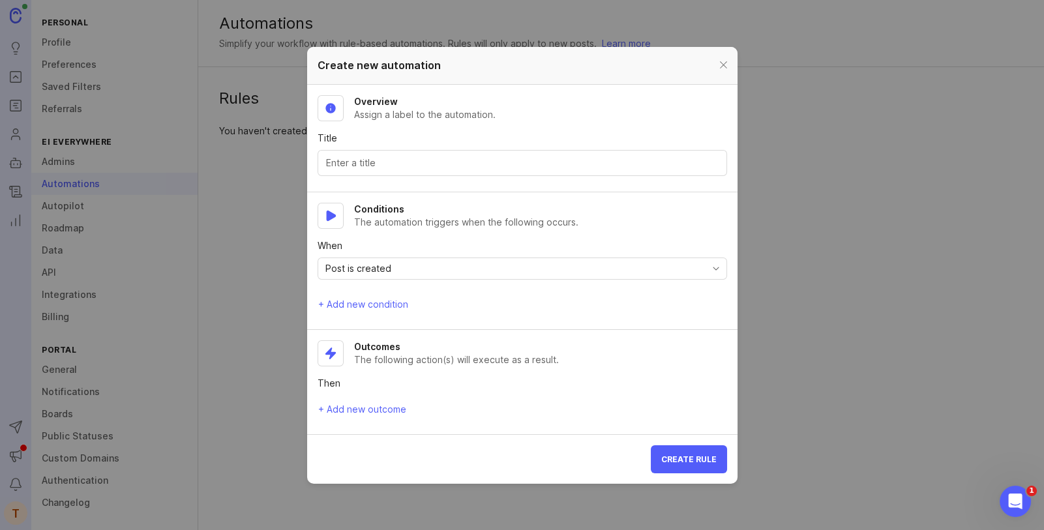
click at [440, 266] on div "Post is created" at bounding box center [511, 268] width 387 height 21
click at [385, 299] on span "+ Add new condition" at bounding box center [363, 304] width 90 height 13
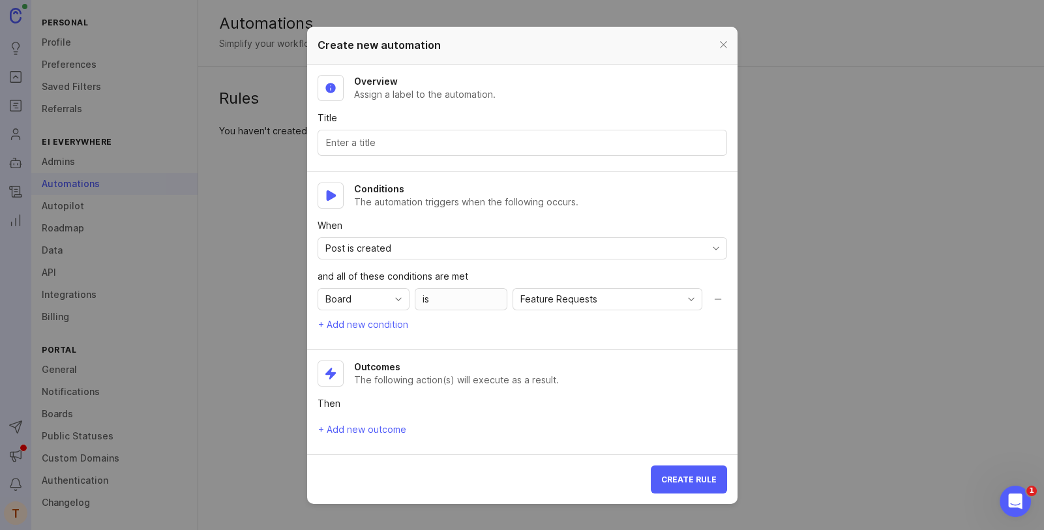
click at [381, 299] on div "Board" at bounding box center [353, 299] width 70 height 21
click at [451, 212] on div "Conditions The automation triggers when the following occurs. When Post is crea…" at bounding box center [521, 257] width 409 height 151
click at [723, 47] on div at bounding box center [723, 45] width 15 height 16
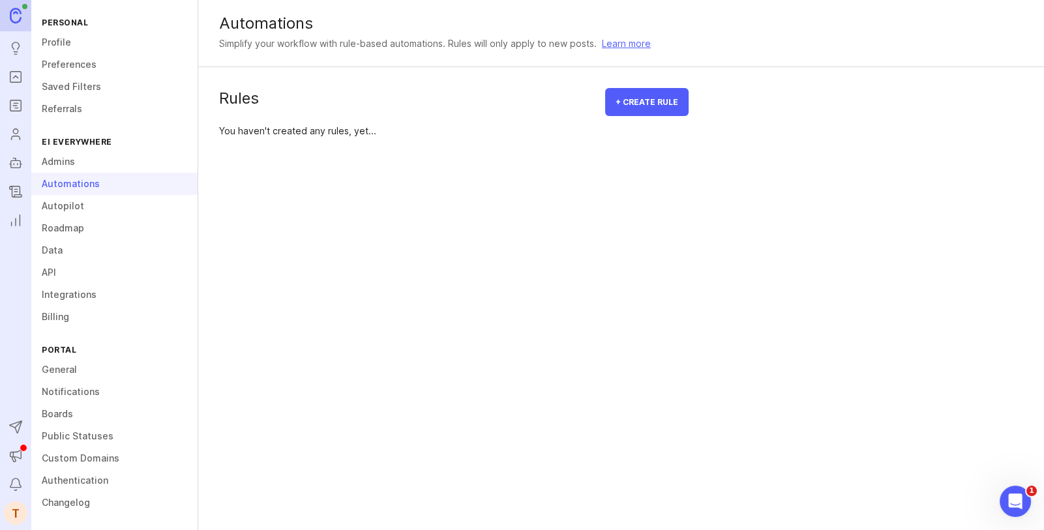
click at [72, 308] on link "Billing" at bounding box center [114, 317] width 166 height 22
click at [76, 296] on link "Integrations" at bounding box center [114, 295] width 166 height 22
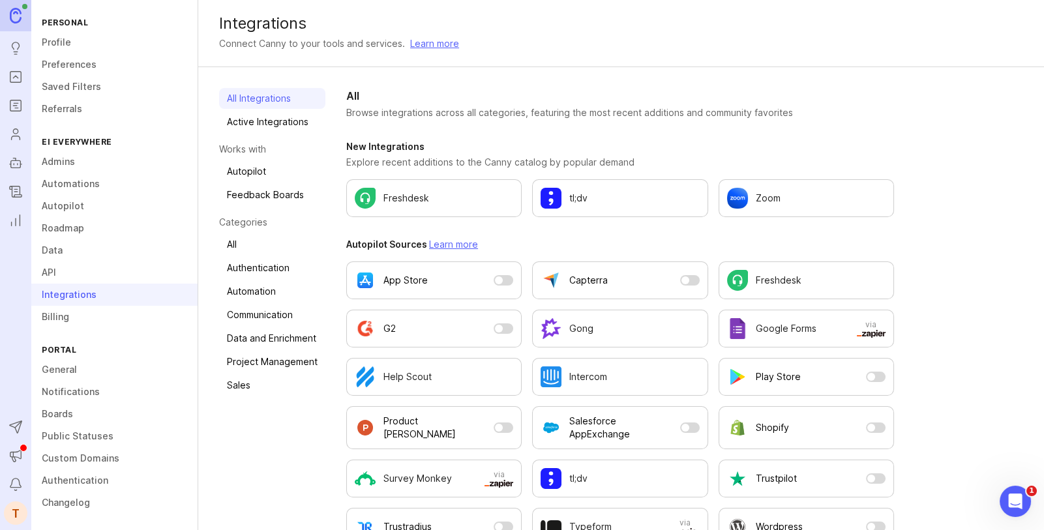
click at [286, 128] on link "Active Integrations" at bounding box center [272, 121] width 106 height 21
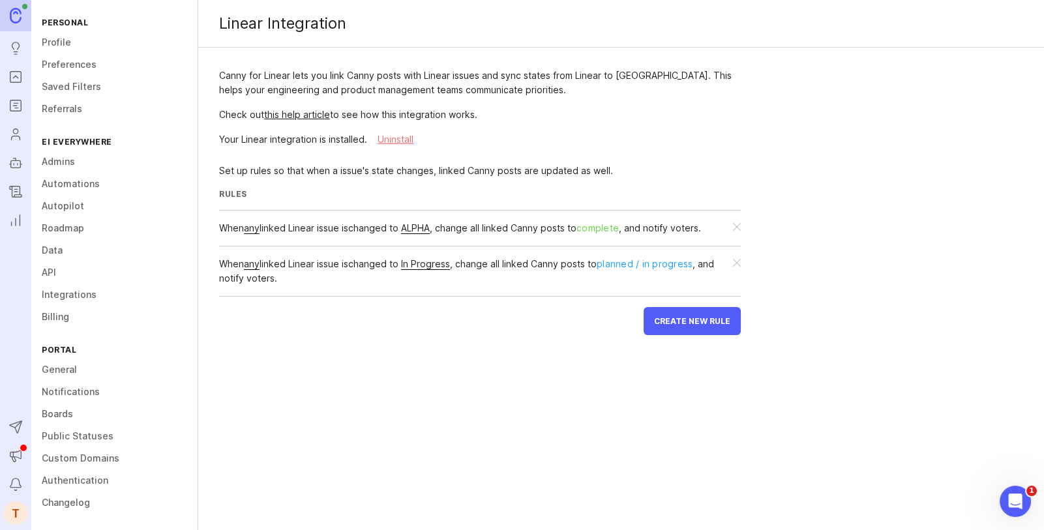
click at [430, 231] on div "ALPHA" at bounding box center [415, 228] width 29 height 12
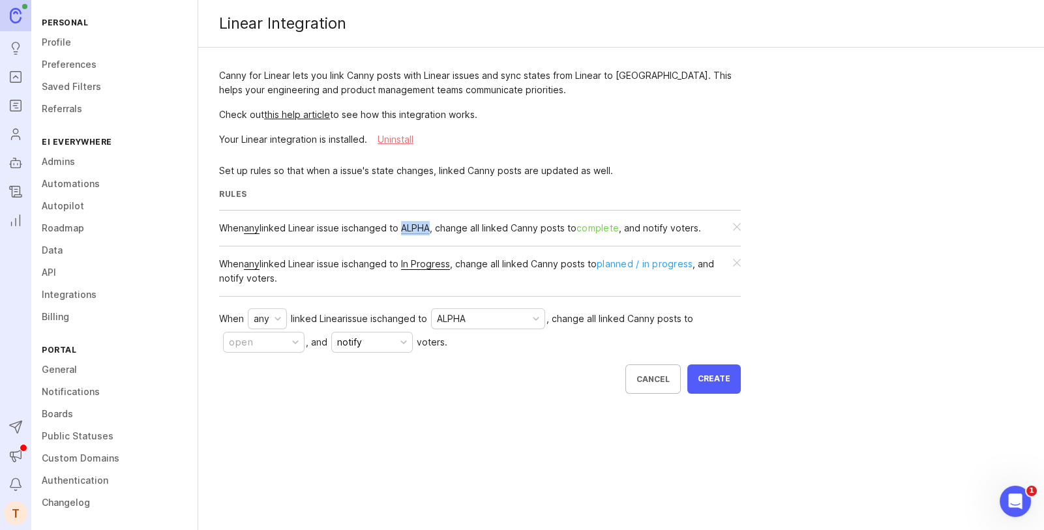
click at [506, 321] on div "ALPHA" at bounding box center [487, 319] width 113 height 20
click at [380, 413] on div "Canny for Linear lets you link Canny posts with Linear issues and sync states f…" at bounding box center [479, 231] width 563 height 367
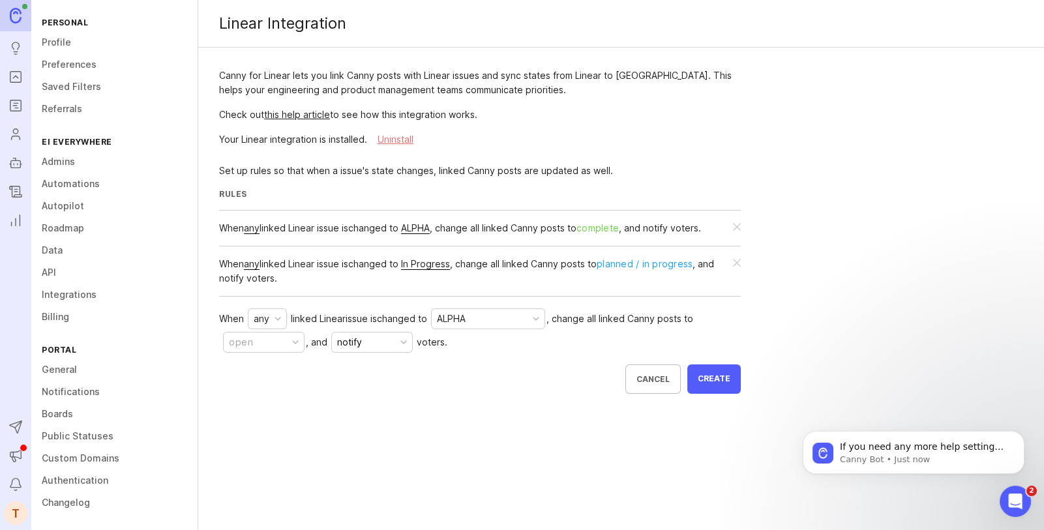
scroll to position [0, 0]
click at [1019, 503] on icon "Open Intercom Messenger" at bounding box center [1013, 500] width 22 height 22
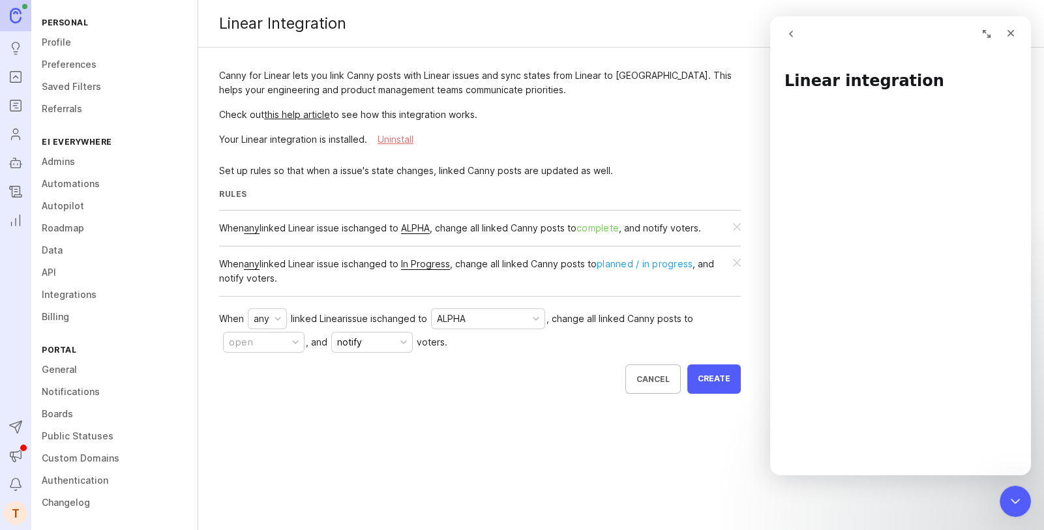
drag, startPoint x: 793, startPoint y: 40, endPoint x: 1687, endPoint y: 390, distance: 960.9
click at [793, 40] on button "go back" at bounding box center [790, 34] width 25 height 25
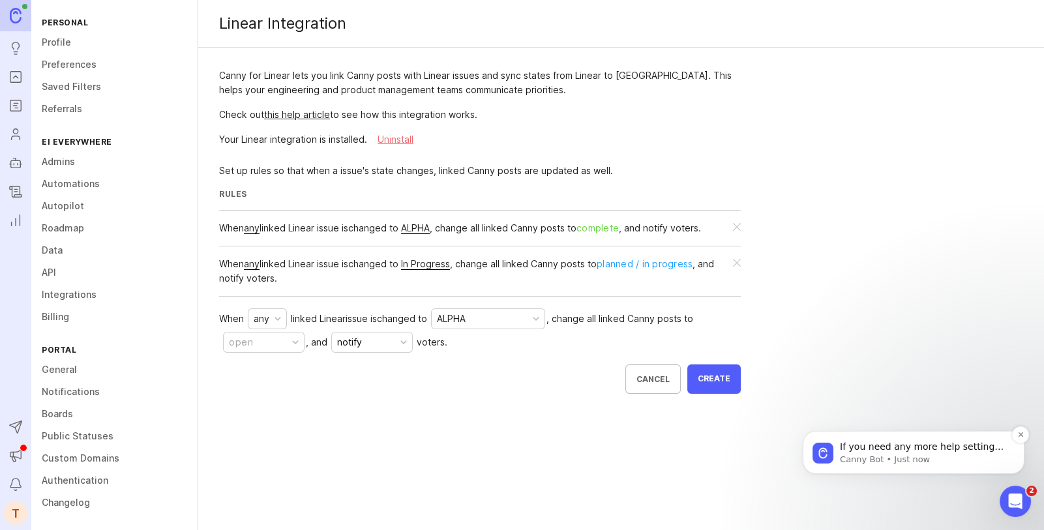
click at [903, 439] on div "If you need any more help setting up the status updates between Linear and Cann…" at bounding box center [913, 452] width 202 height 26
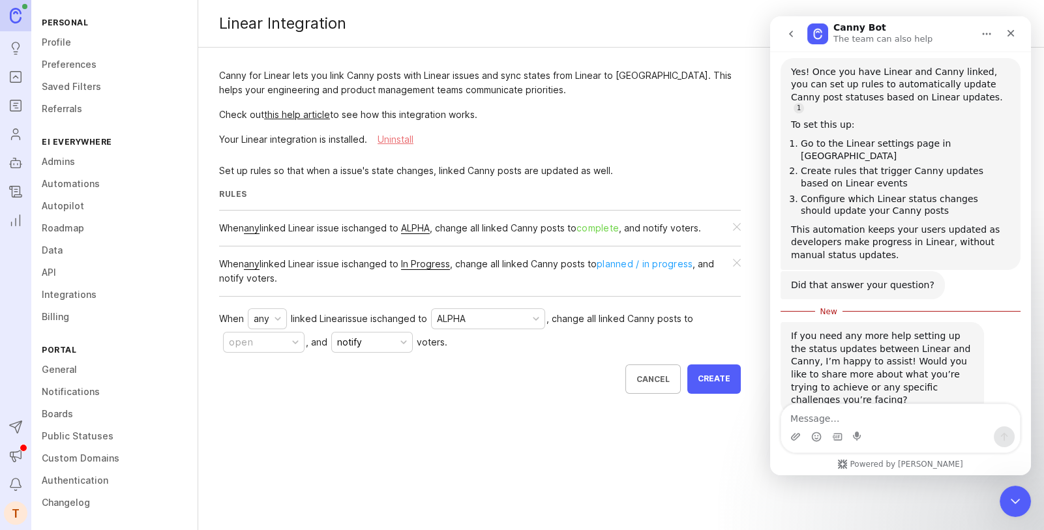
scroll to position [185, 0]
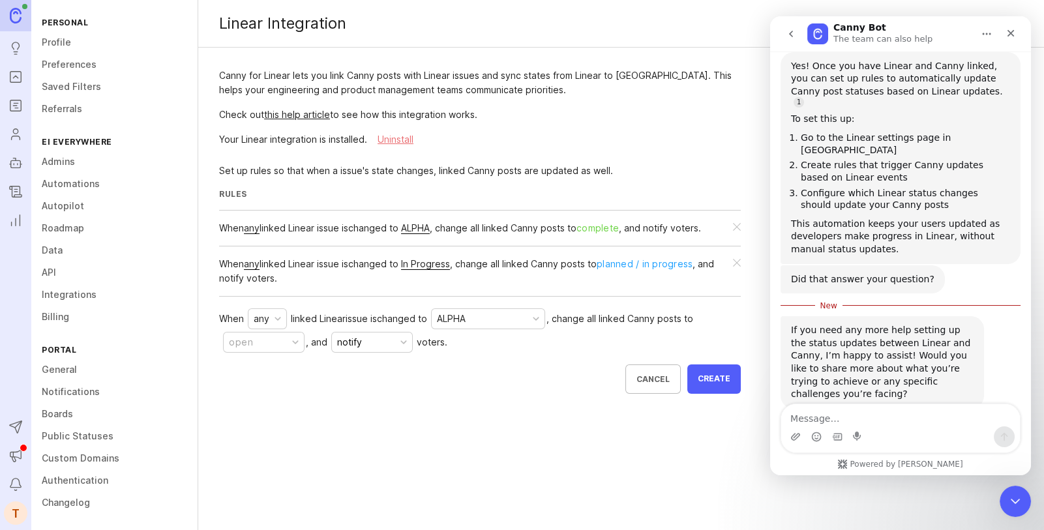
click at [881, 413] on textarea "Message…" at bounding box center [900, 415] width 239 height 22
type textarea "that was great thank you"
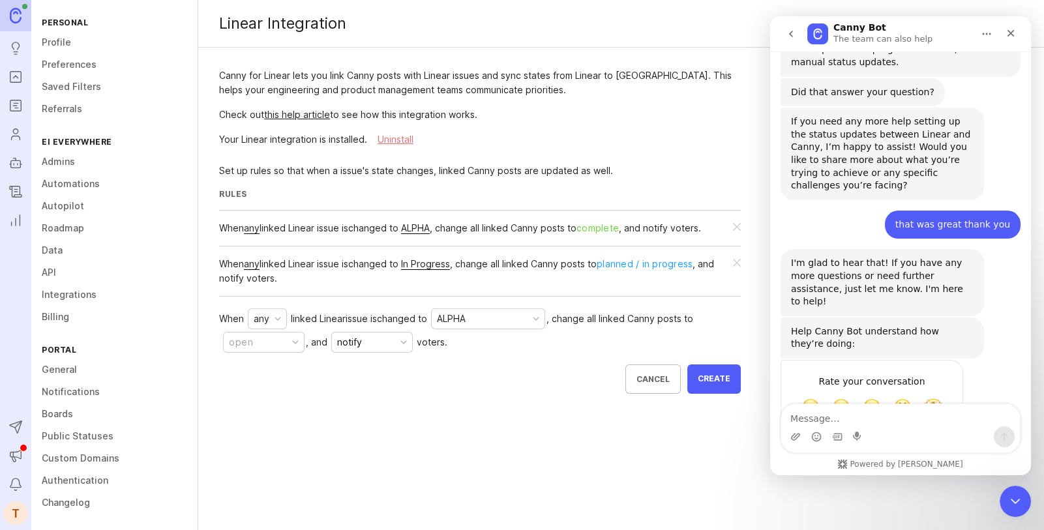
scroll to position [374, 0]
click at [933, 394] on span "Amazing" at bounding box center [932, 405] width 23 height 23
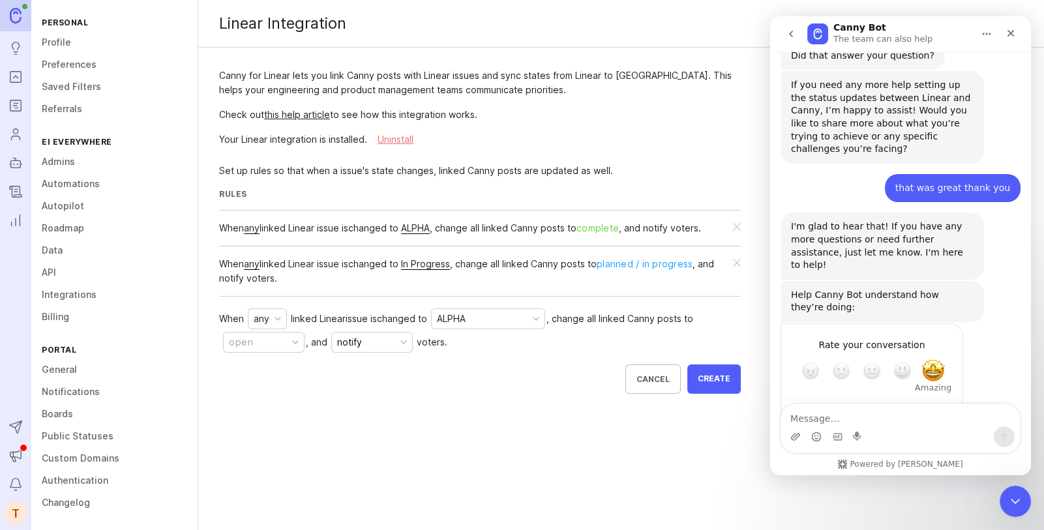
scroll to position [410, 0]
click at [985, 338] on div "Rate your conversation Terrible Bad OK Great Amazing" at bounding box center [900, 386] width 240 height 128
click at [1012, 27] on div "Close" at bounding box center [1010, 33] width 23 height 23
